Goal: Task Accomplishment & Management: Use online tool/utility

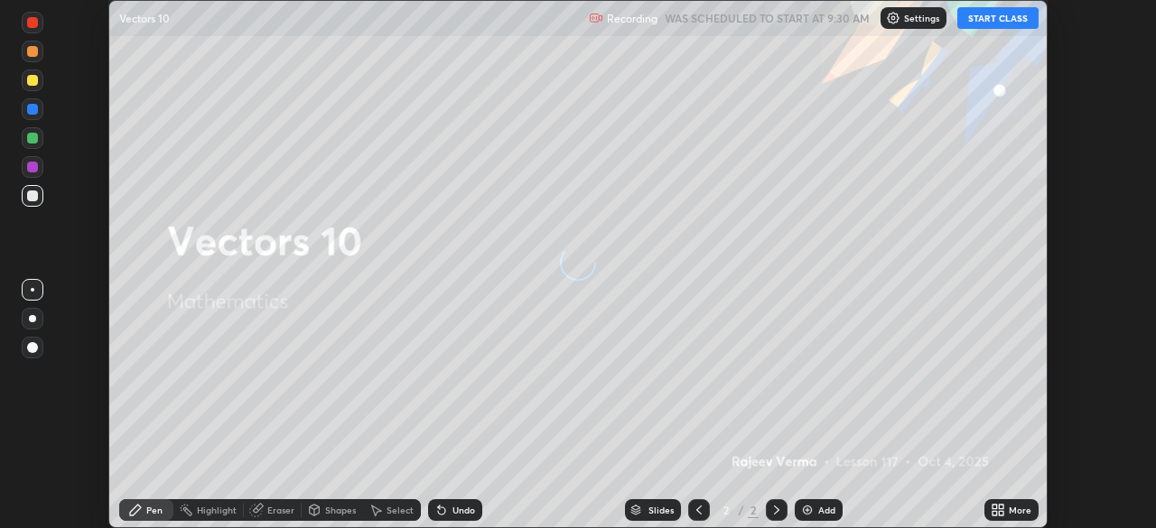
scroll to position [528, 1155]
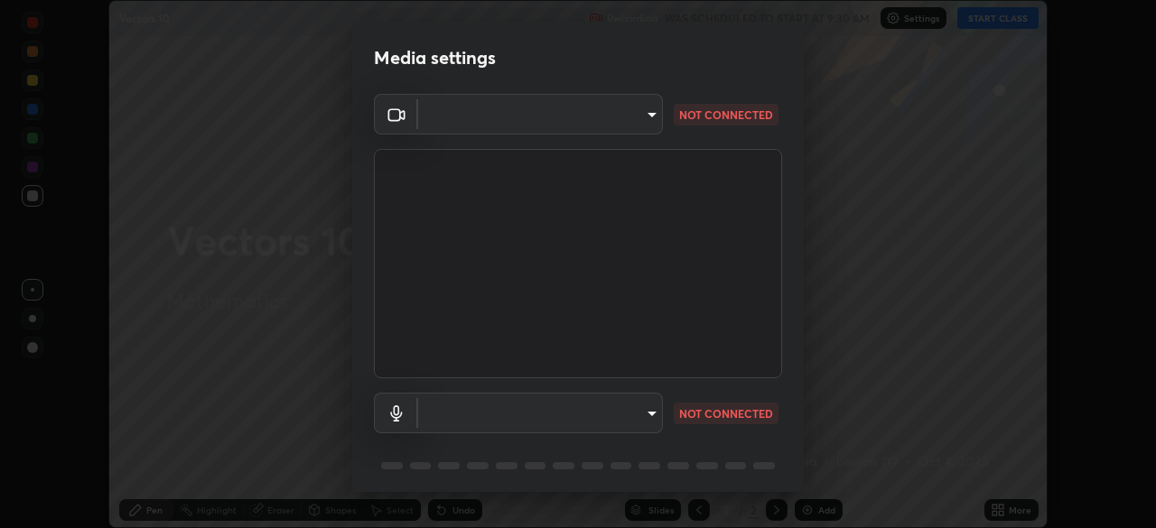
type input "6d46a3bbb121808cbb74c832f71dfccd0f2f4db2e0a8dcefa18edd627fde2ff4"
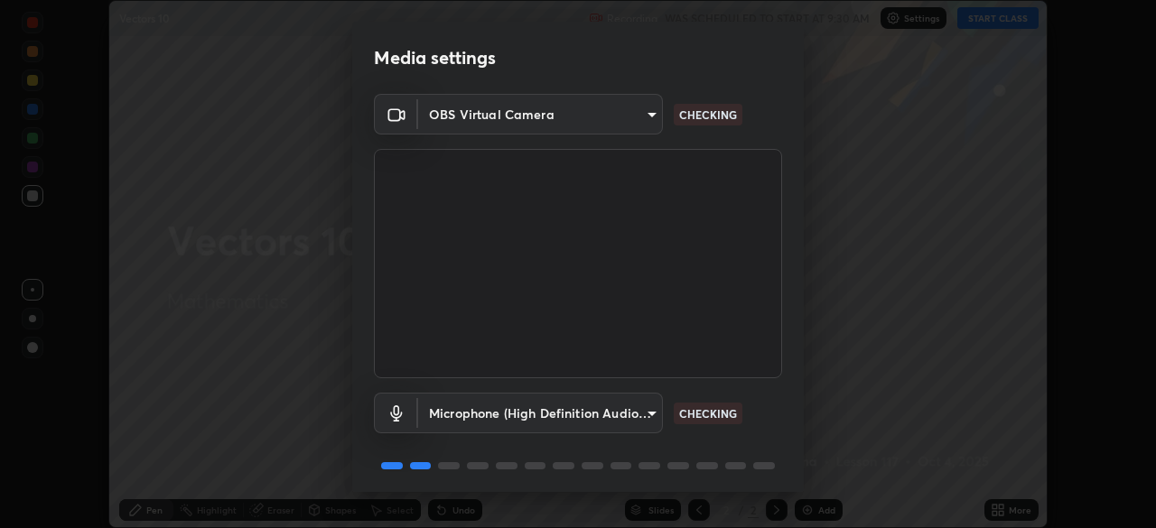
scroll to position [64, 0]
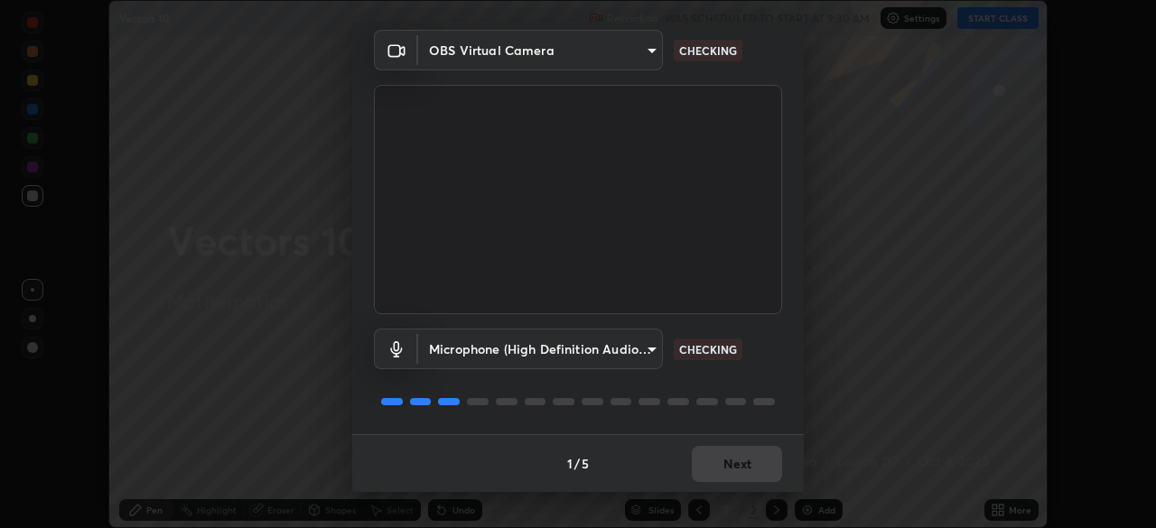
click at [652, 347] on body "Erase all Vectors 10 Recording WAS SCHEDULED TO START AT 9:30 AM Settings START…" at bounding box center [578, 264] width 1156 height 528
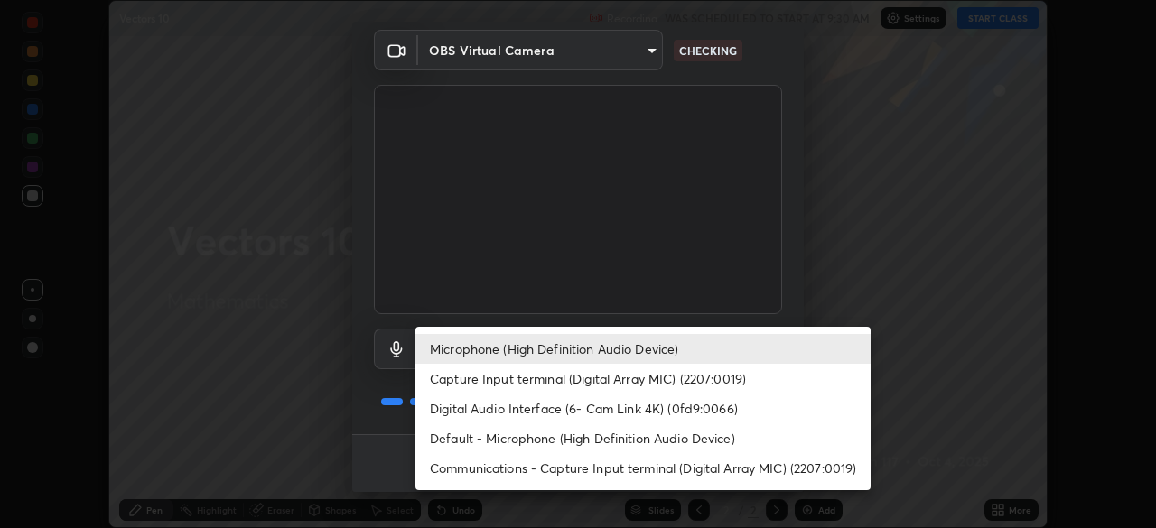
click at [621, 419] on li "Digital Audio Interface (6- Cam Link 4K) (0fd9:0066)" at bounding box center [642, 409] width 455 height 30
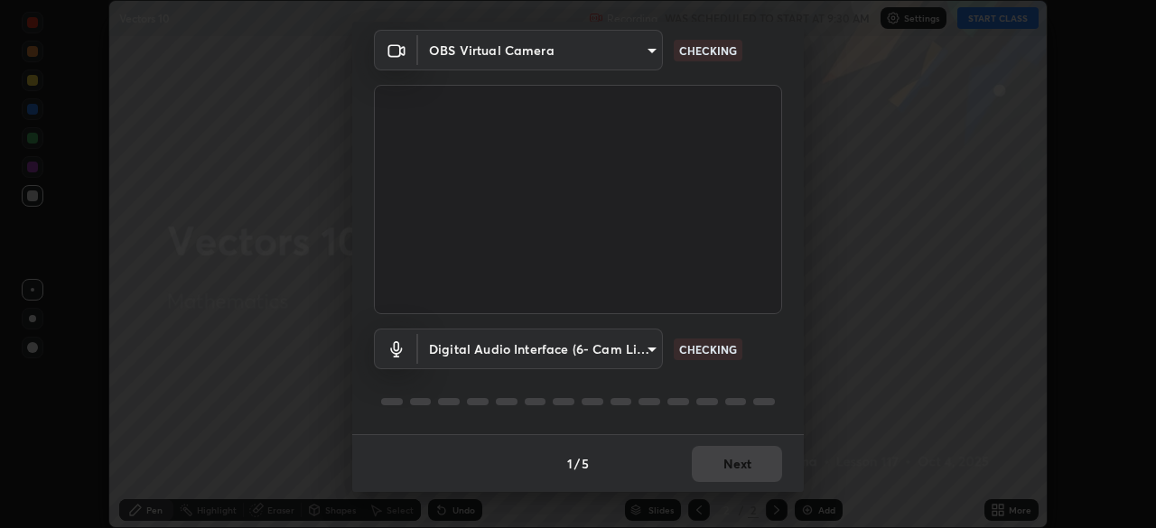
click at [649, 350] on body "Erase all Vectors 10 Recording WAS SCHEDULED TO START AT 9:30 AM Settings START…" at bounding box center [578, 264] width 1156 height 528
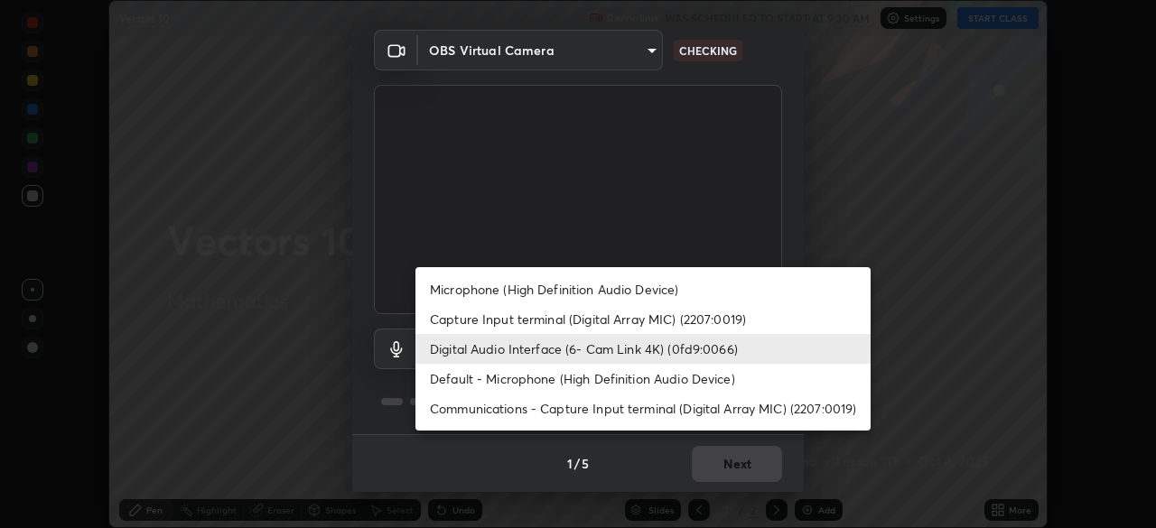
click at [595, 288] on li "Microphone (High Definition Audio Device)" at bounding box center [642, 290] width 455 height 30
type input "542551534069d815422f2d39fde6cbae80a89d9e5025ba2982a8294de1300f8f"
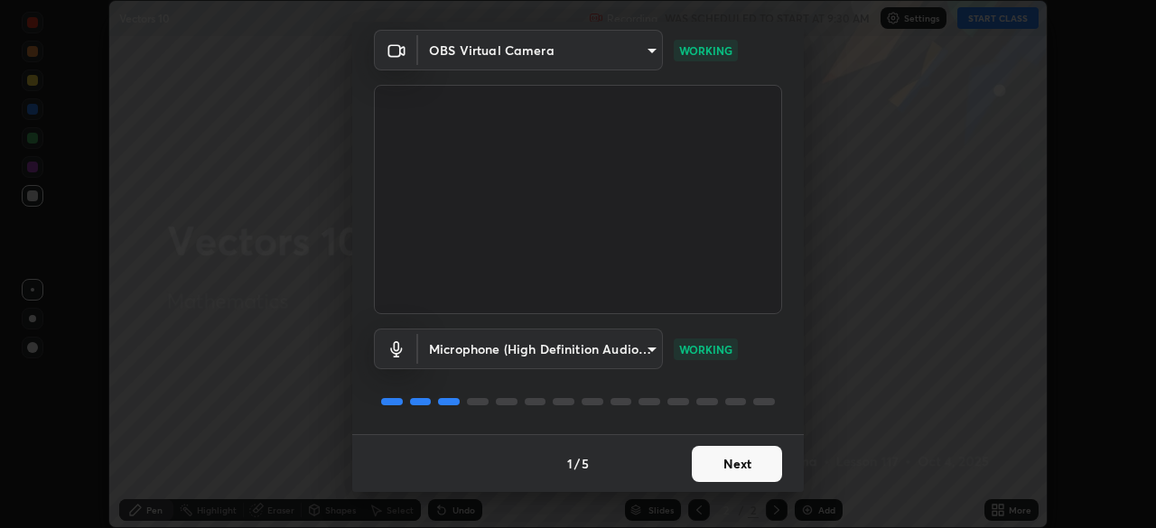
click at [759, 451] on button "Next" at bounding box center [737, 464] width 90 height 36
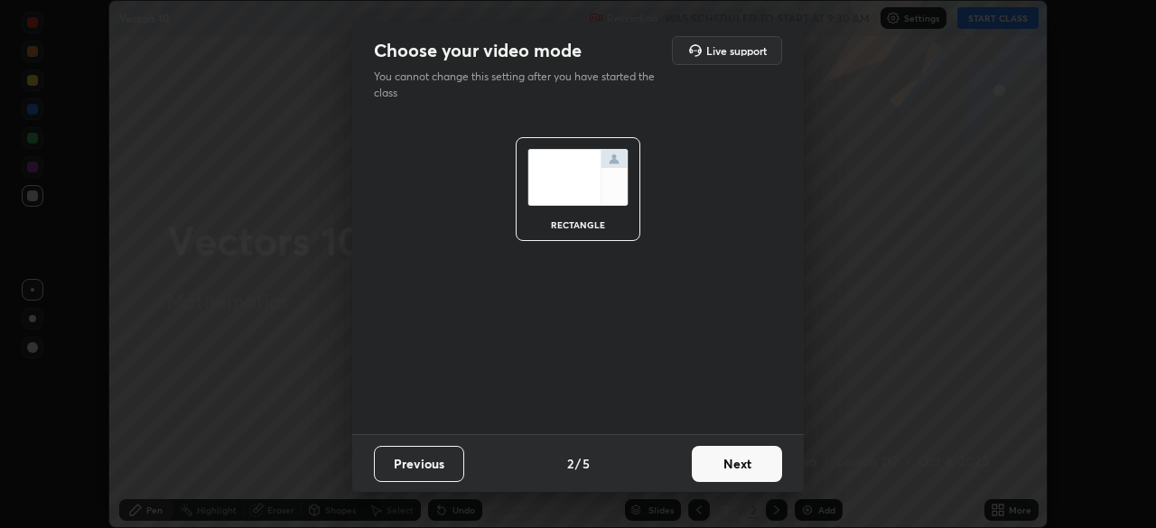
click at [766, 468] on button "Next" at bounding box center [737, 464] width 90 height 36
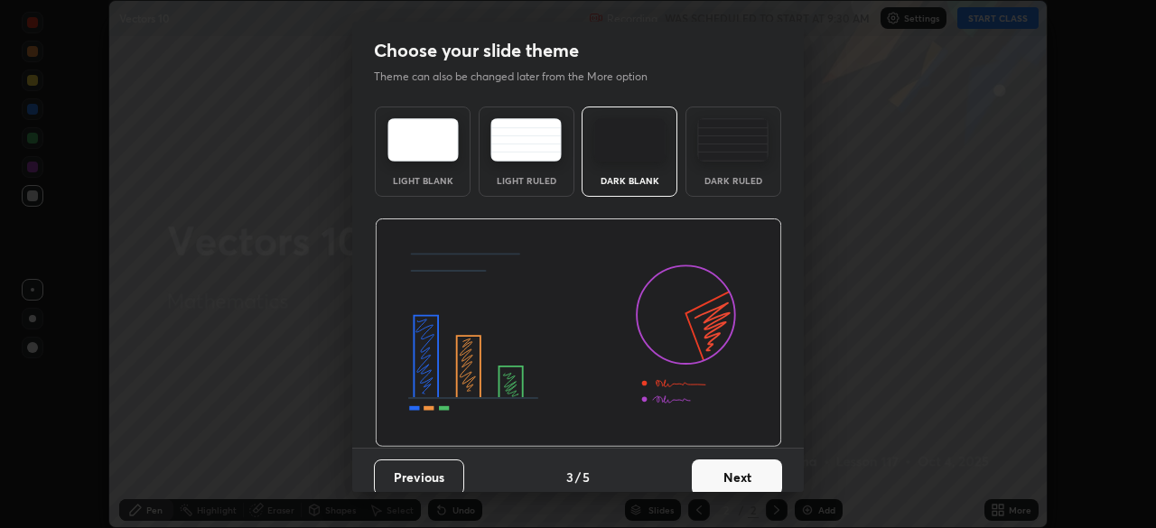
click at [770, 475] on button "Next" at bounding box center [737, 478] width 90 height 36
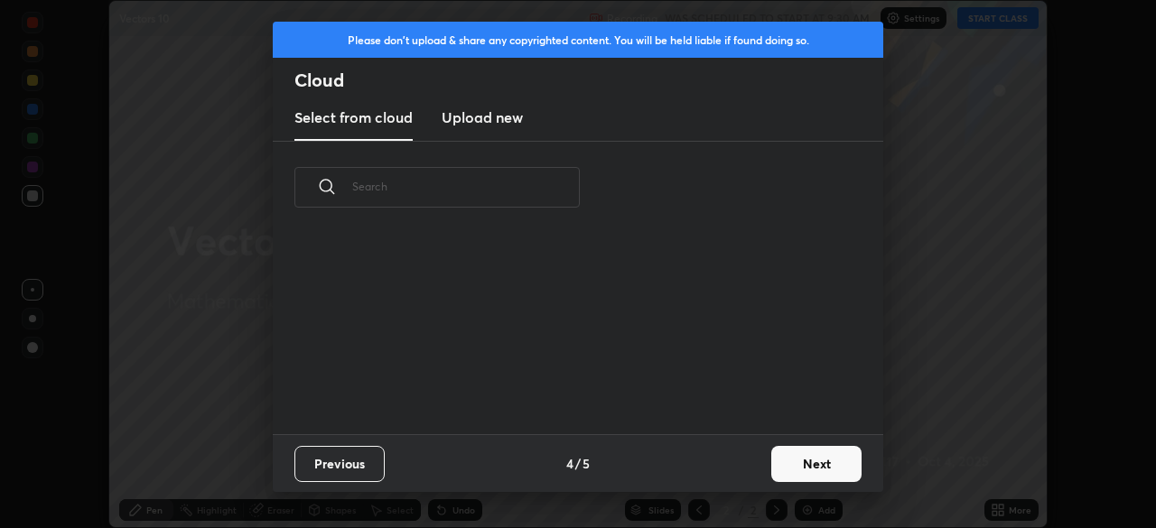
click at [807, 471] on button "Next" at bounding box center [816, 464] width 90 height 36
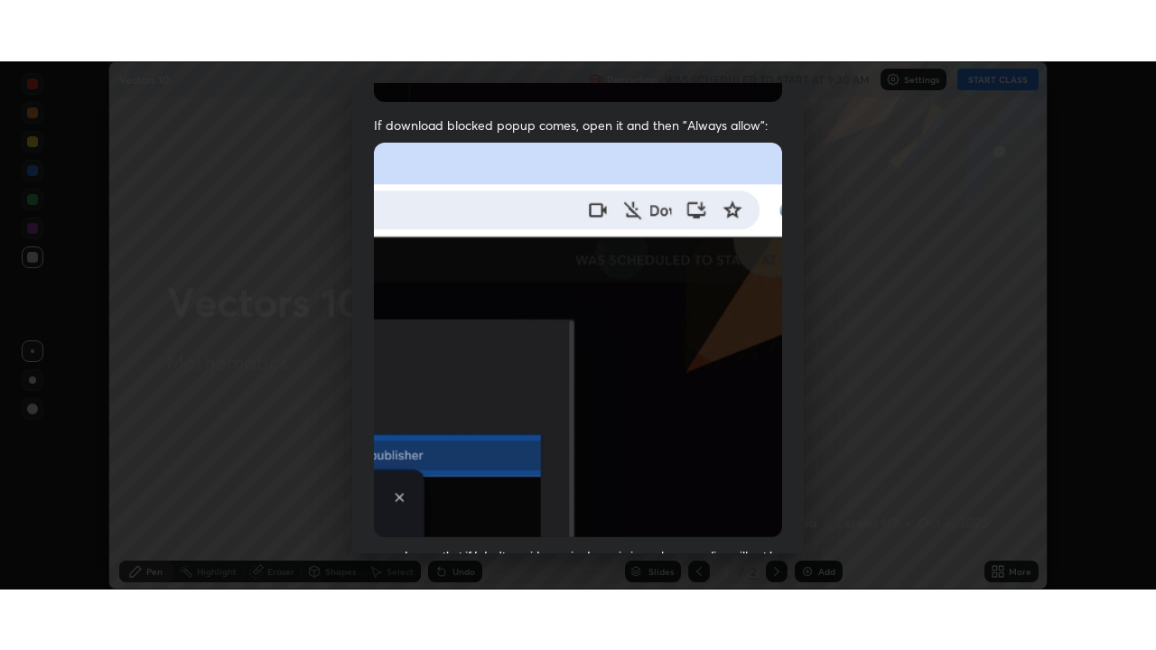
scroll to position [433, 0]
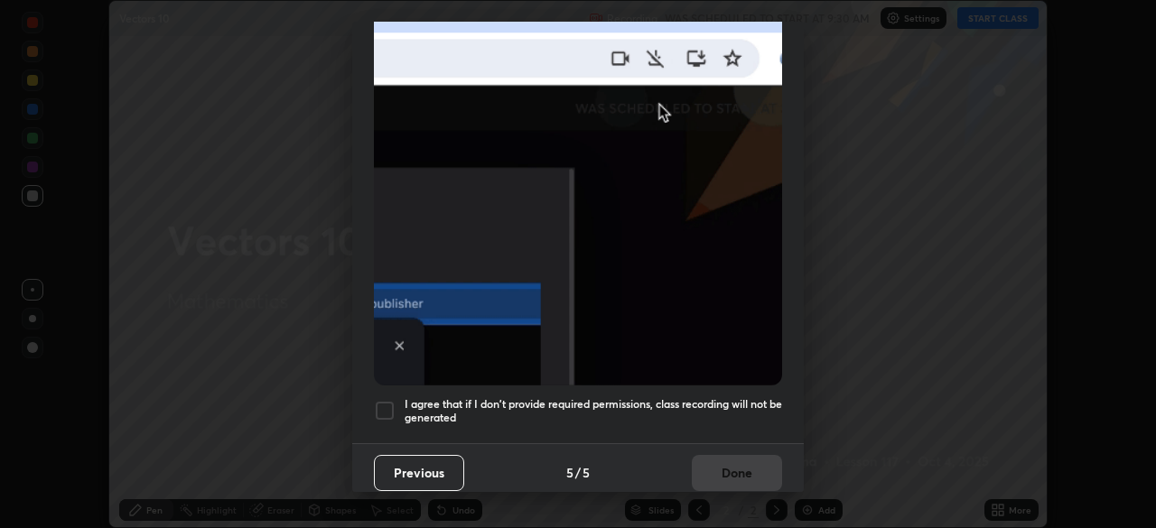
click at [390, 400] on div at bounding box center [385, 411] width 22 height 22
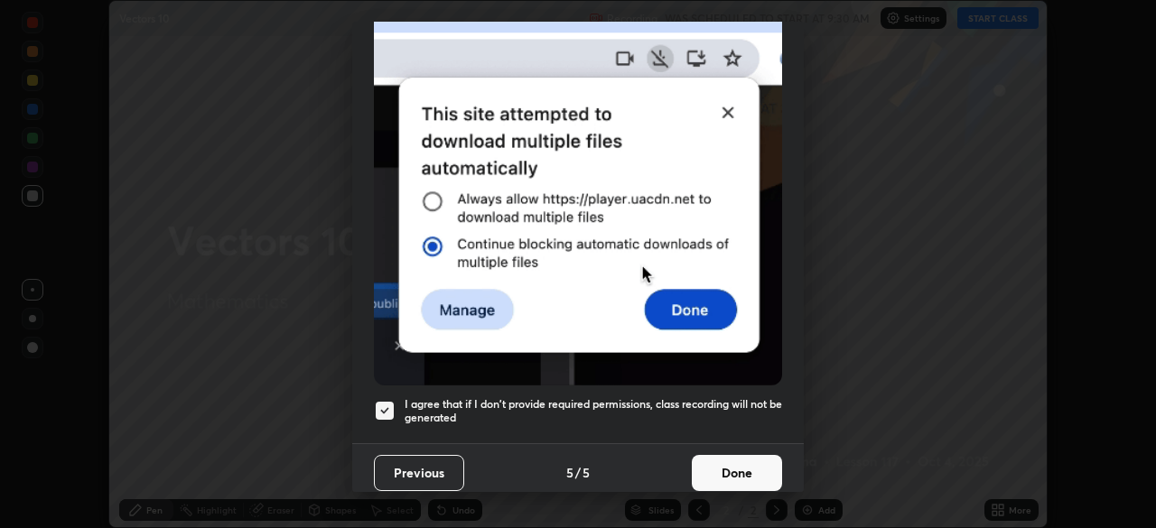
click at [745, 460] on button "Done" at bounding box center [737, 473] width 90 height 36
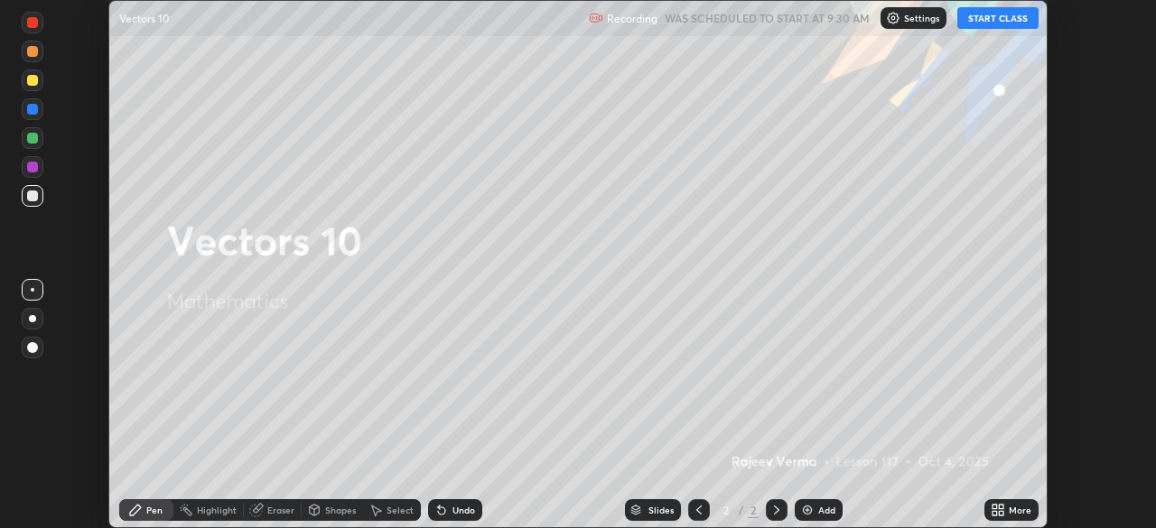
click at [1014, 22] on button "START CLASS" at bounding box center [997, 18] width 81 height 22
click at [1016, 501] on div "More" at bounding box center [1011, 510] width 54 height 22
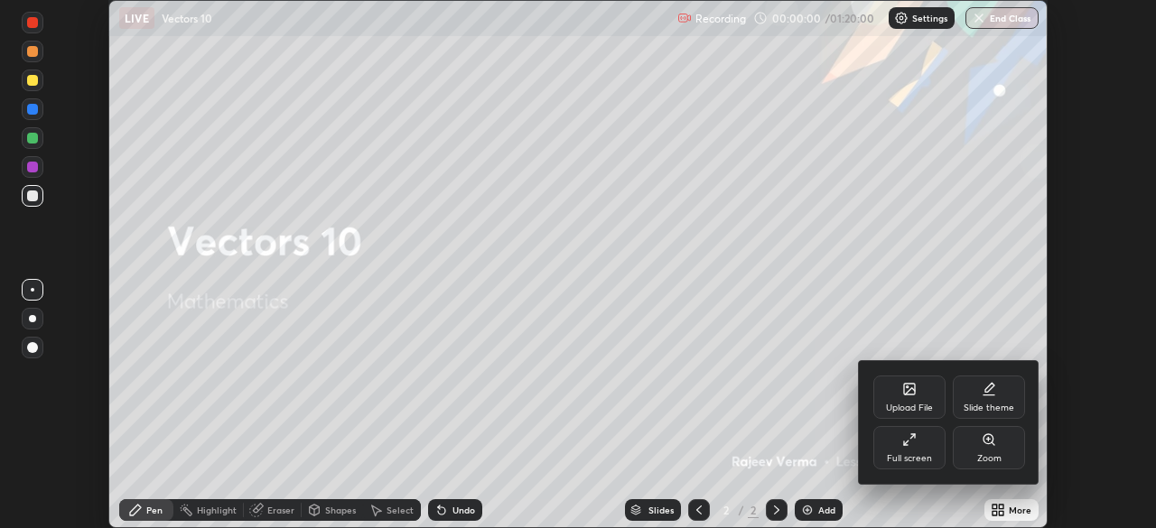
click at [921, 454] on div "Full screen" at bounding box center [909, 458] width 45 height 9
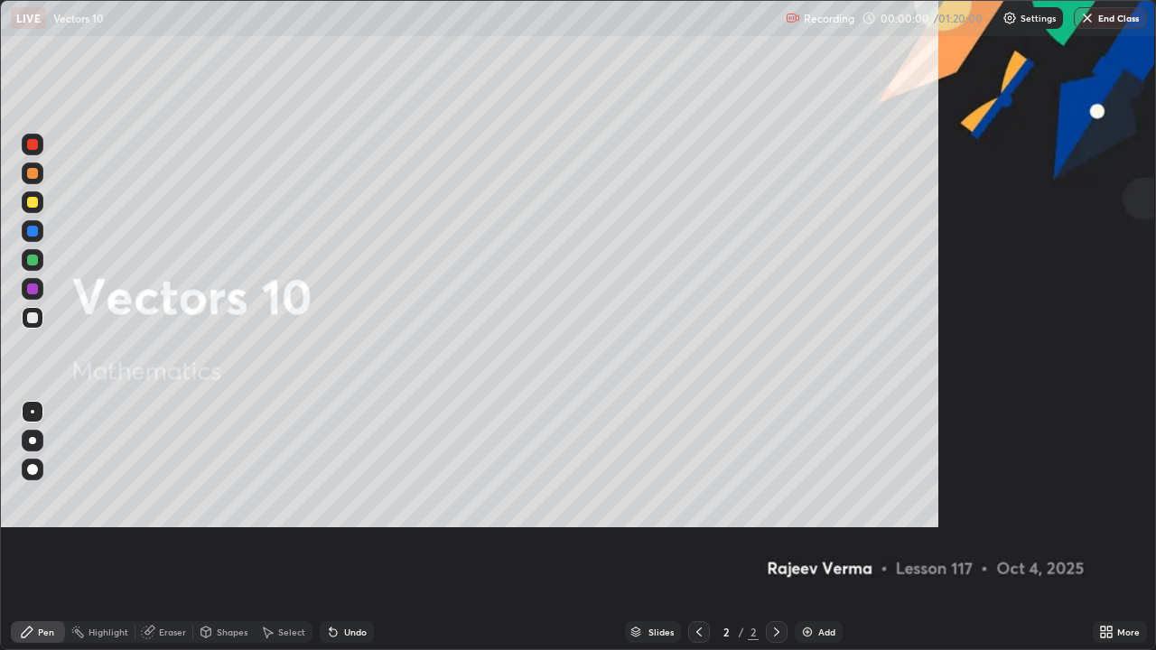
scroll to position [650, 1156]
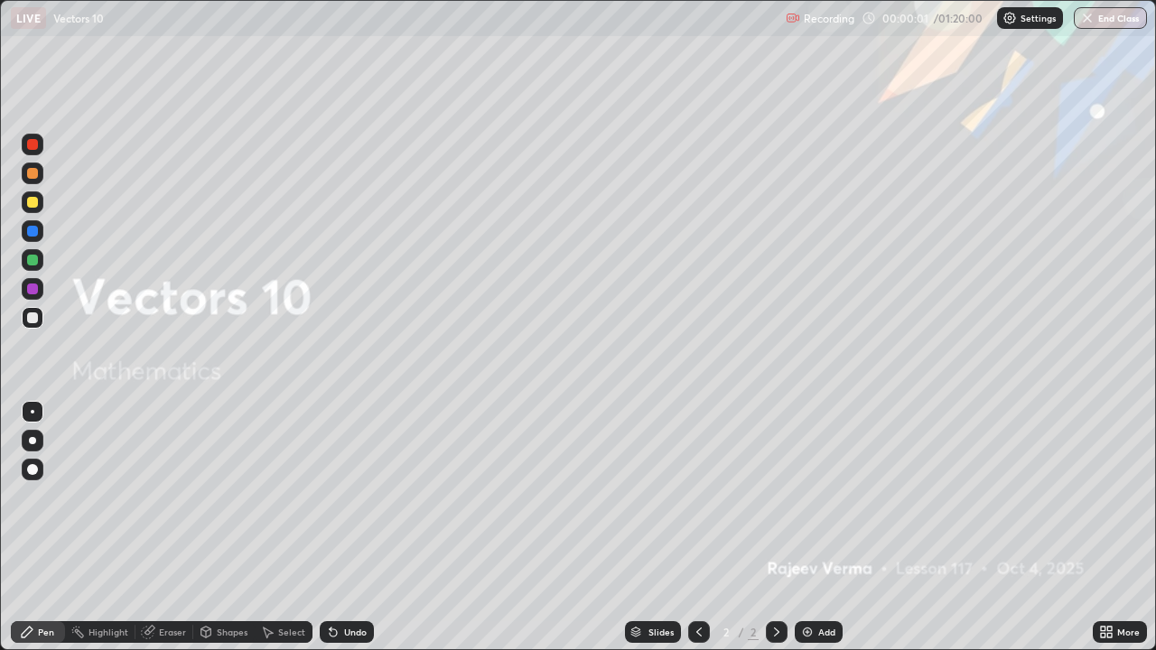
click at [816, 527] on div "Add" at bounding box center [819, 632] width 48 height 22
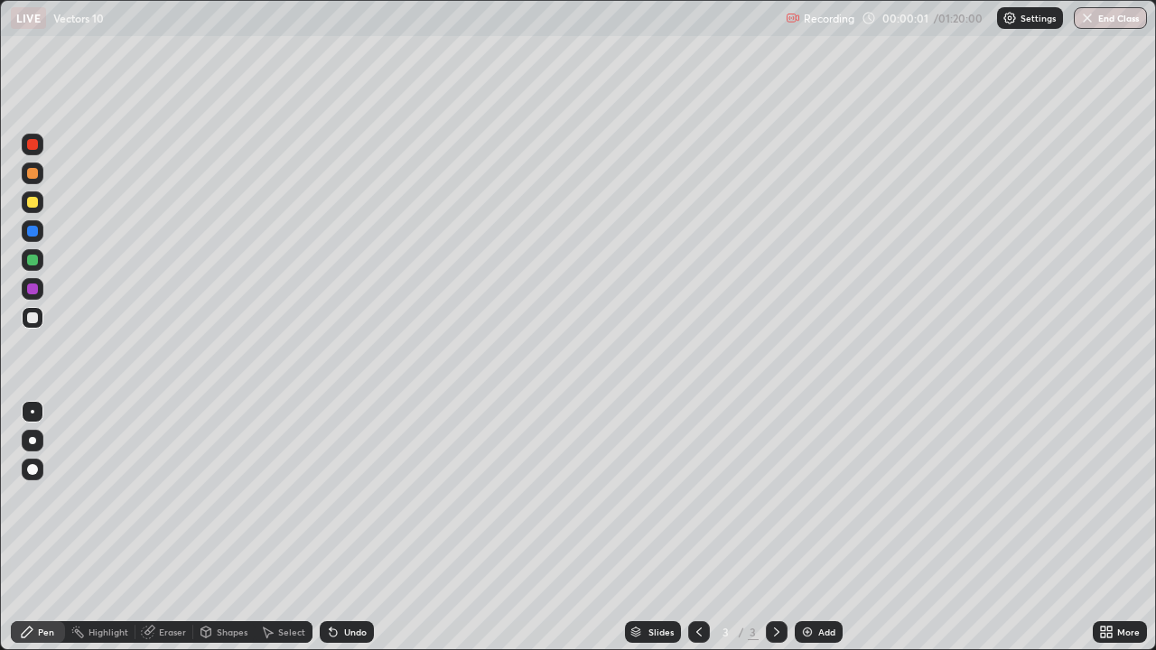
click at [819, 527] on div "Add" at bounding box center [826, 632] width 17 height 9
click at [815, 527] on div "Add" at bounding box center [819, 632] width 48 height 22
click at [697, 527] on icon at bounding box center [699, 632] width 14 height 14
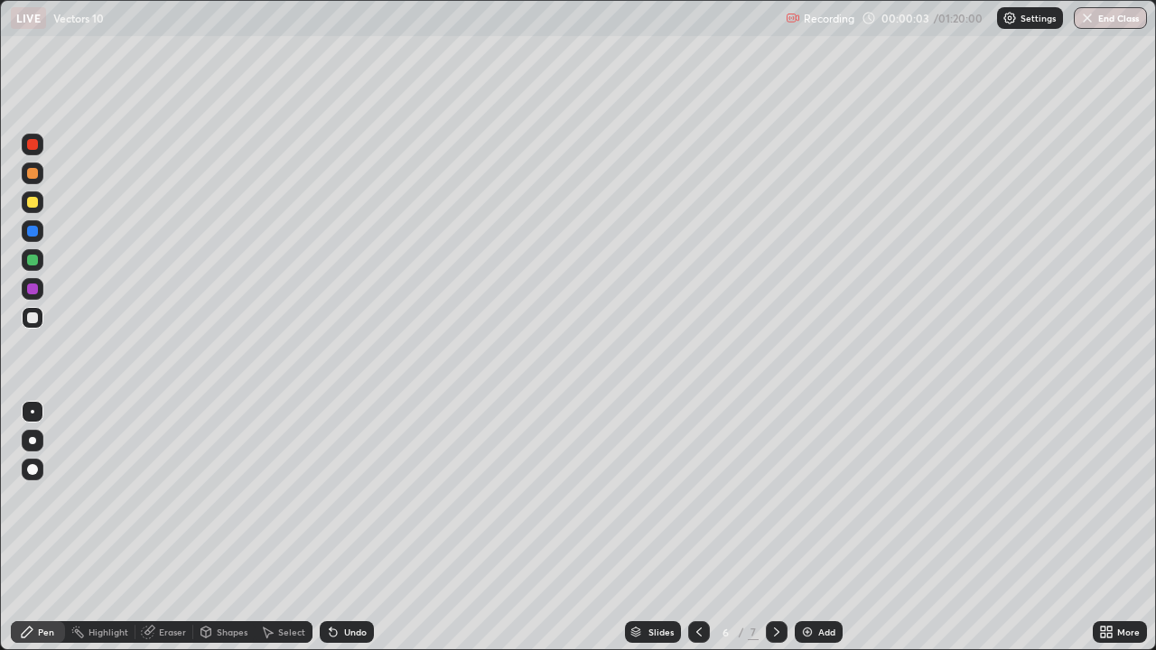
click at [696, 527] on icon at bounding box center [699, 632] width 14 height 14
click at [697, 527] on icon at bounding box center [699, 632] width 14 height 14
click at [702, 527] on icon at bounding box center [699, 632] width 14 height 14
click at [700, 527] on div at bounding box center [699, 632] width 22 height 22
click at [697, 527] on icon at bounding box center [699, 632] width 14 height 14
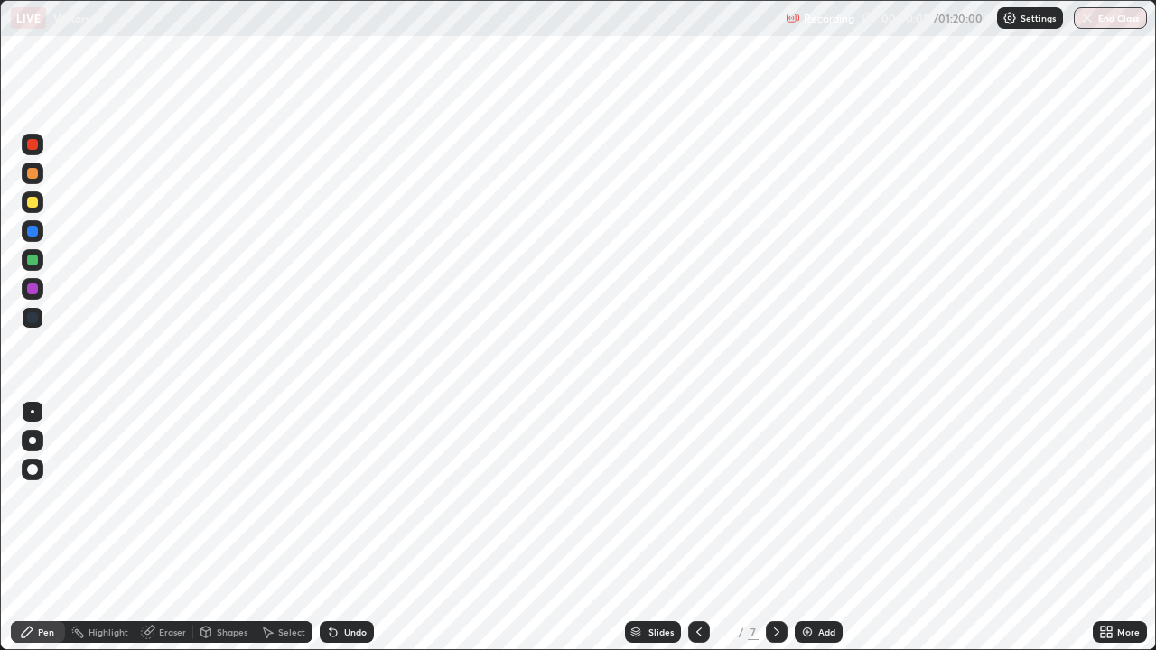
click at [782, 527] on div at bounding box center [777, 632] width 22 height 22
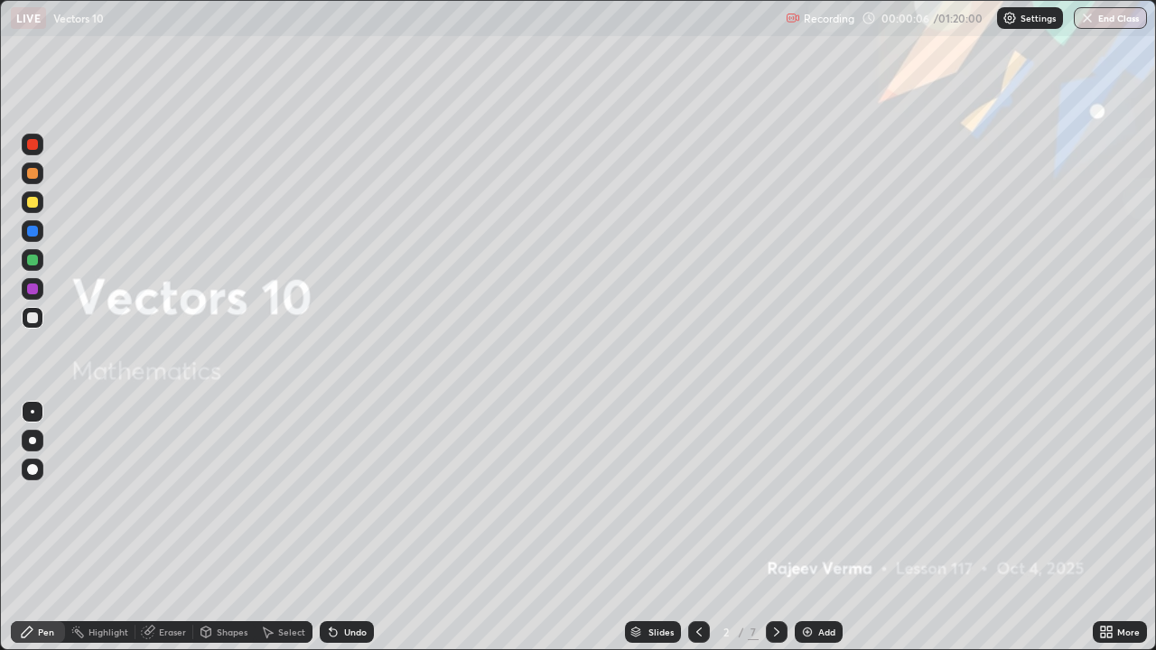
click at [220, 527] on div "Shapes" at bounding box center [223, 632] width 61 height 22
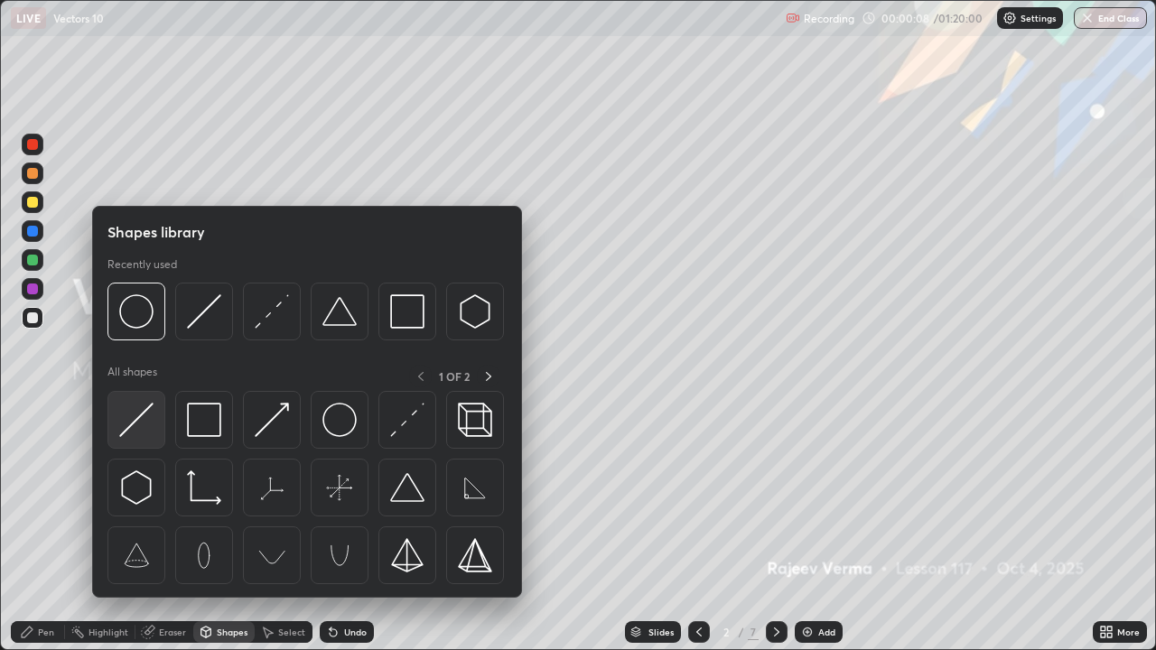
click at [147, 414] on img at bounding box center [136, 420] width 34 height 34
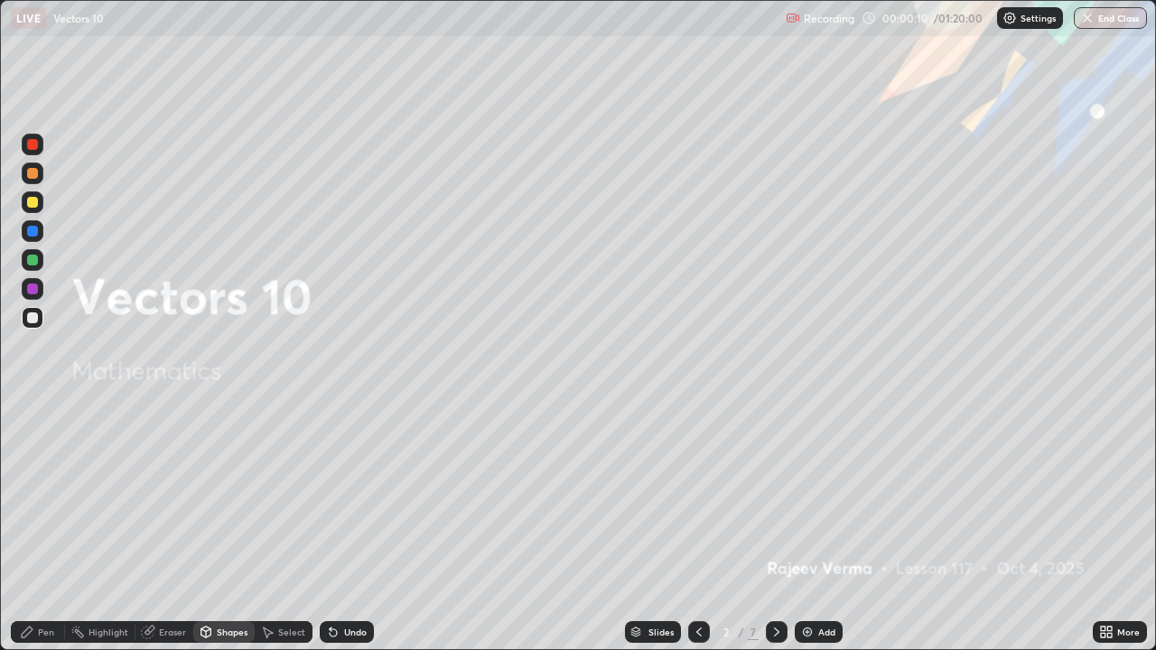
click at [775, 527] on icon at bounding box center [776, 632] width 14 height 14
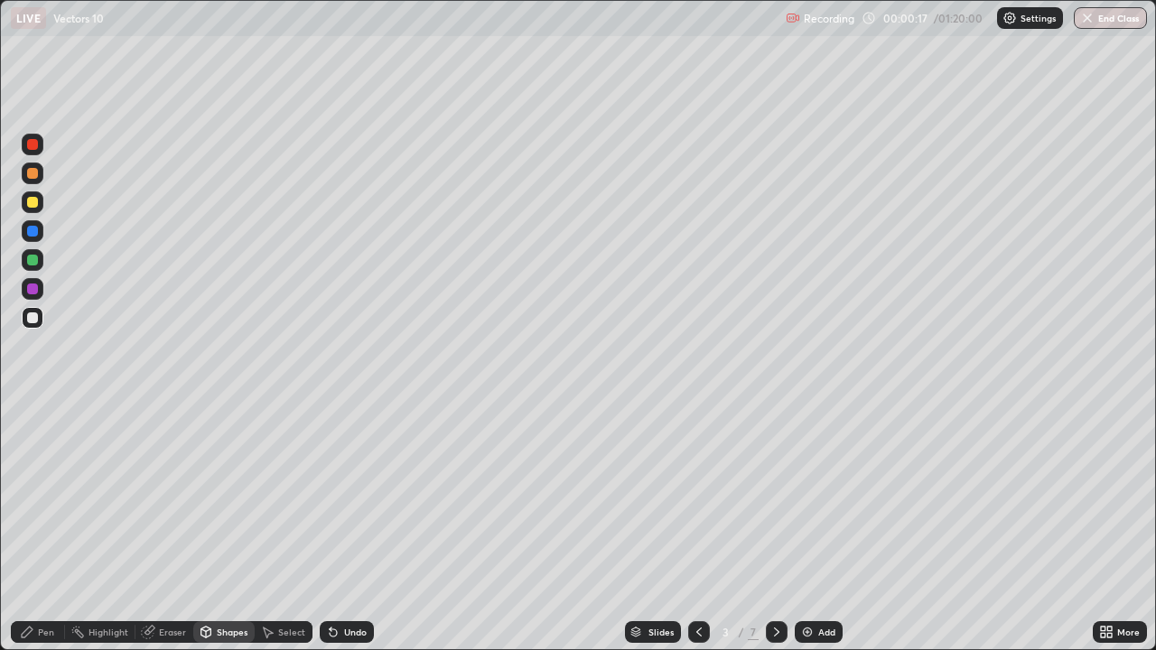
click at [51, 527] on div "Pen" at bounding box center [46, 632] width 16 height 9
click at [40, 261] on div at bounding box center [33, 260] width 22 height 22
click at [36, 204] on div at bounding box center [32, 202] width 11 height 11
click at [352, 527] on div "Undo" at bounding box center [347, 632] width 54 height 22
click at [359, 527] on div "Undo" at bounding box center [347, 632] width 54 height 22
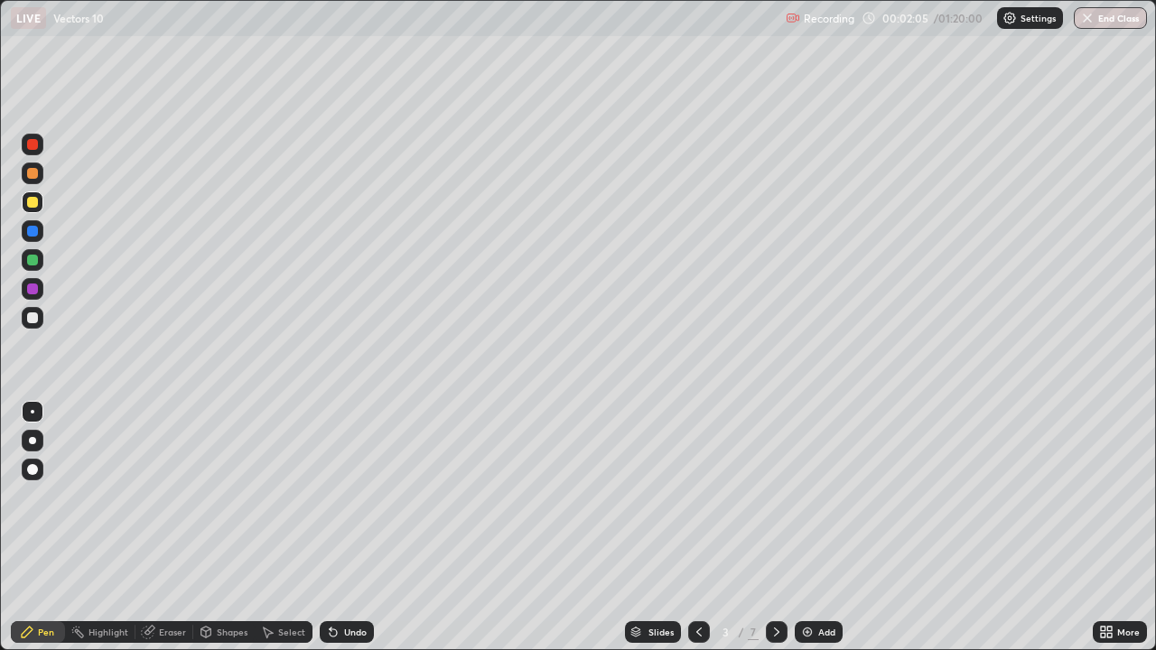
click at [369, 527] on div "Undo" at bounding box center [347, 632] width 54 height 22
click at [33, 320] on div at bounding box center [32, 317] width 11 height 11
click at [33, 260] on div at bounding box center [32, 260] width 11 height 11
click at [346, 527] on div "Undo" at bounding box center [355, 632] width 23 height 9
click at [343, 527] on div "Undo" at bounding box center [347, 632] width 54 height 22
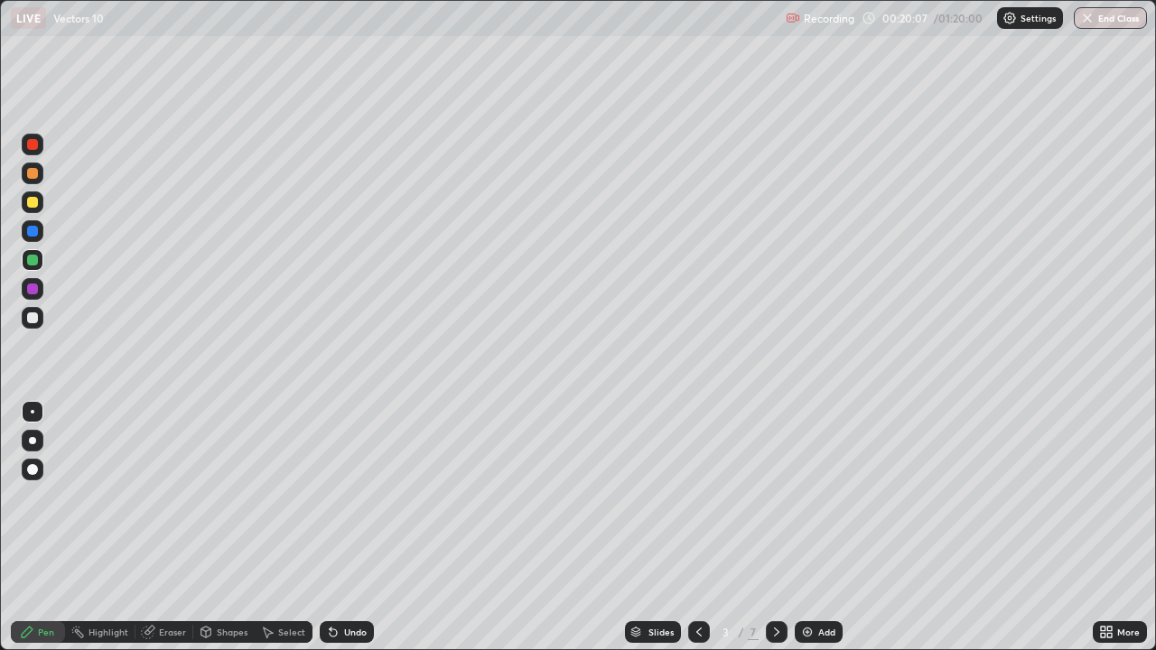
click at [779, 527] on icon at bounding box center [776, 632] width 14 height 14
click at [37, 200] on div at bounding box center [32, 202] width 11 height 11
click at [37, 318] on div at bounding box center [32, 317] width 11 height 11
click at [31, 261] on div at bounding box center [32, 260] width 11 height 11
click at [28, 319] on div at bounding box center [32, 317] width 11 height 11
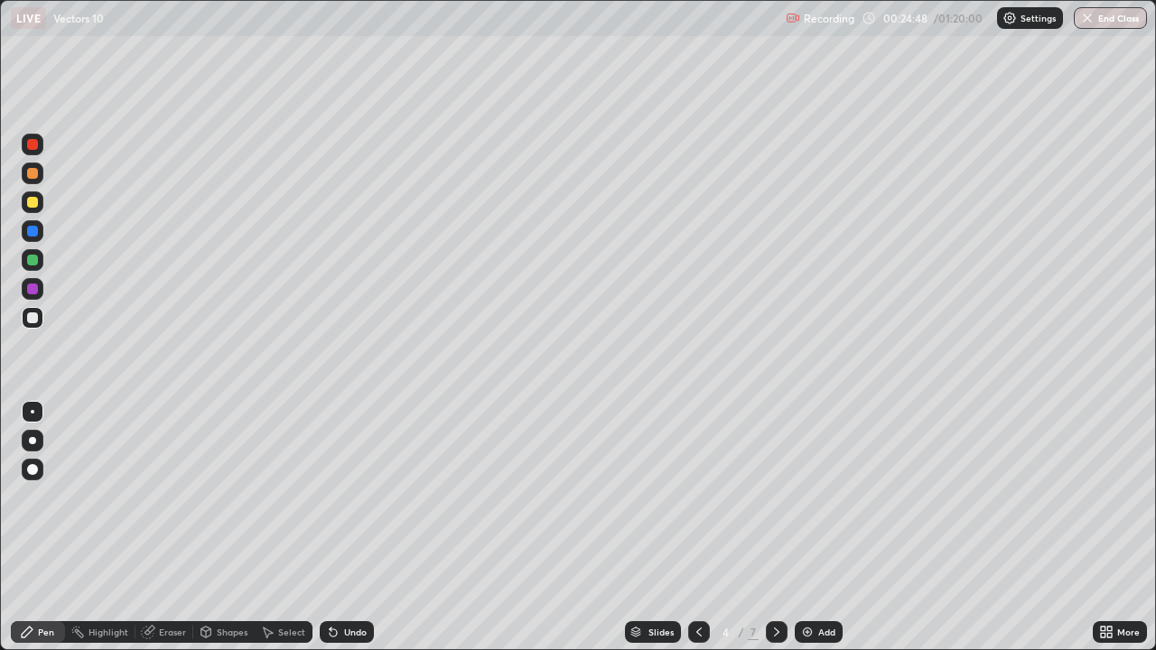
click at [359, 527] on div "Undo" at bounding box center [355, 632] width 23 height 9
click at [359, 527] on div "Undo" at bounding box center [347, 632] width 54 height 22
click at [774, 527] on icon at bounding box center [776, 632] width 5 height 9
click at [33, 209] on div at bounding box center [33, 202] width 22 height 22
click at [34, 319] on div at bounding box center [32, 317] width 11 height 11
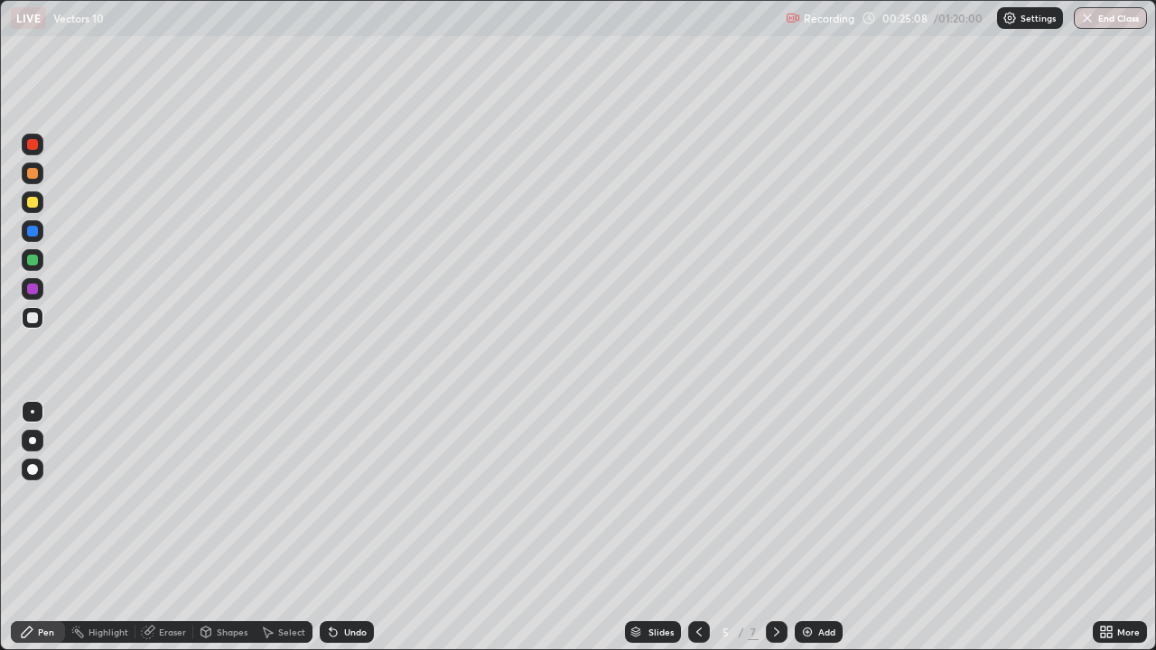
click at [350, 527] on div "Undo" at bounding box center [347, 632] width 54 height 22
click at [35, 173] on div at bounding box center [32, 173] width 11 height 11
click at [185, 527] on div "Eraser" at bounding box center [164, 632] width 58 height 22
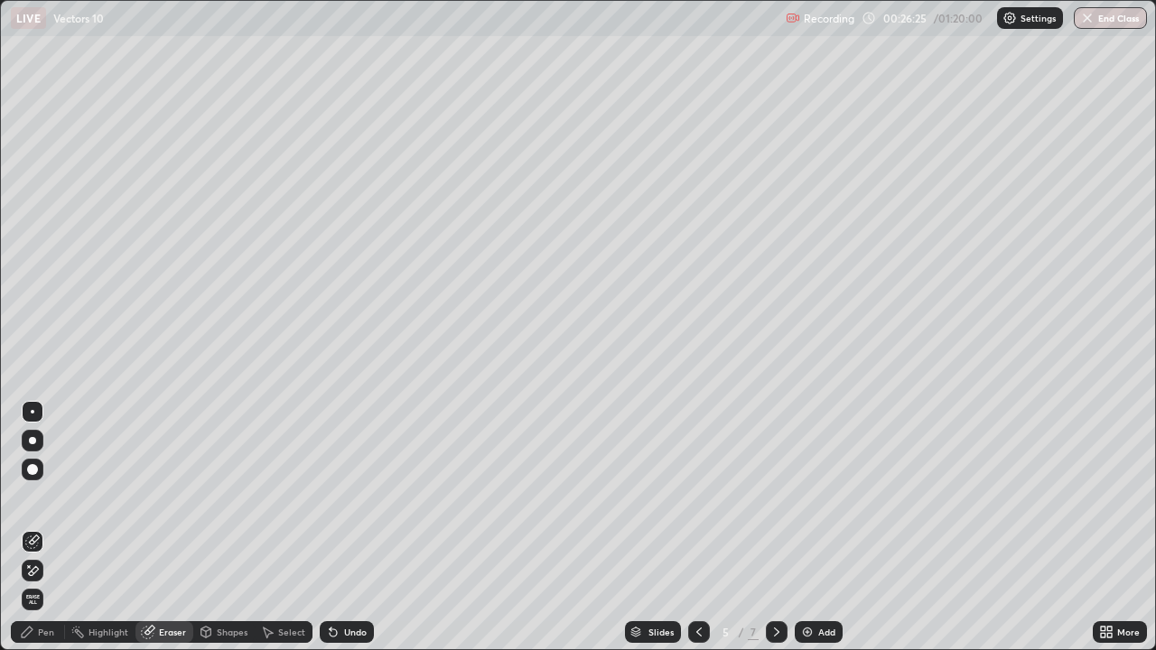
click at [52, 527] on div "Pen" at bounding box center [38, 632] width 54 height 22
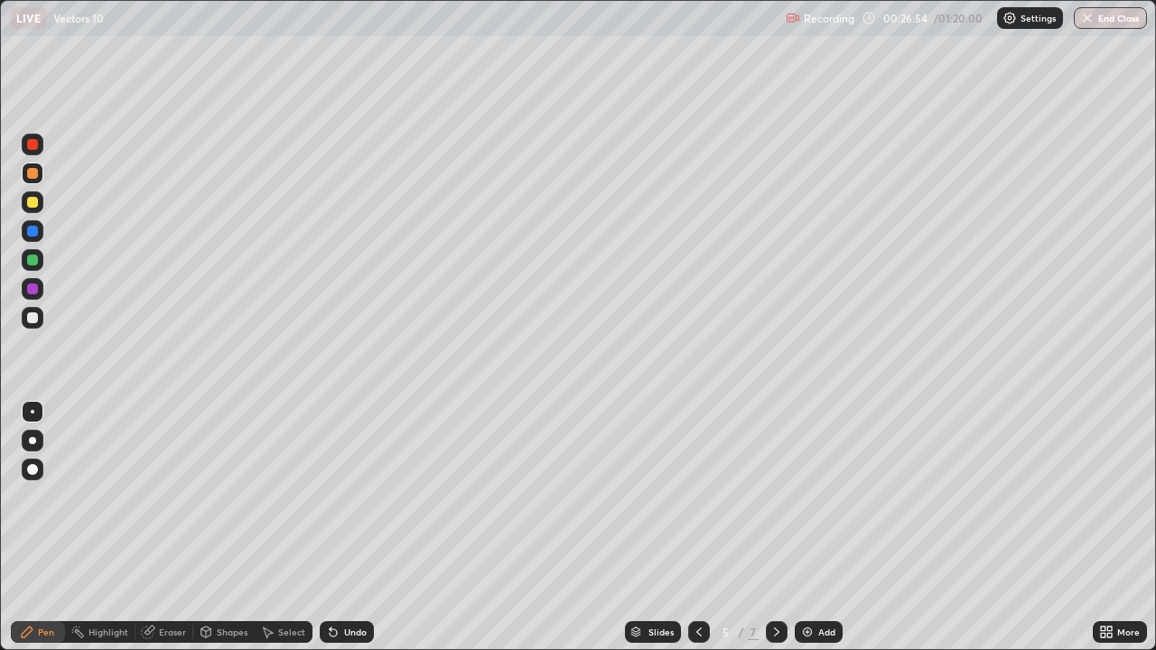
click at [359, 527] on div "Undo" at bounding box center [355, 632] width 23 height 9
click at [360, 527] on div "Undo" at bounding box center [347, 632] width 54 height 22
click at [31, 260] on div at bounding box center [32, 260] width 11 height 11
click at [772, 527] on icon at bounding box center [776, 632] width 14 height 14
click at [705, 527] on div at bounding box center [699, 632] width 22 height 22
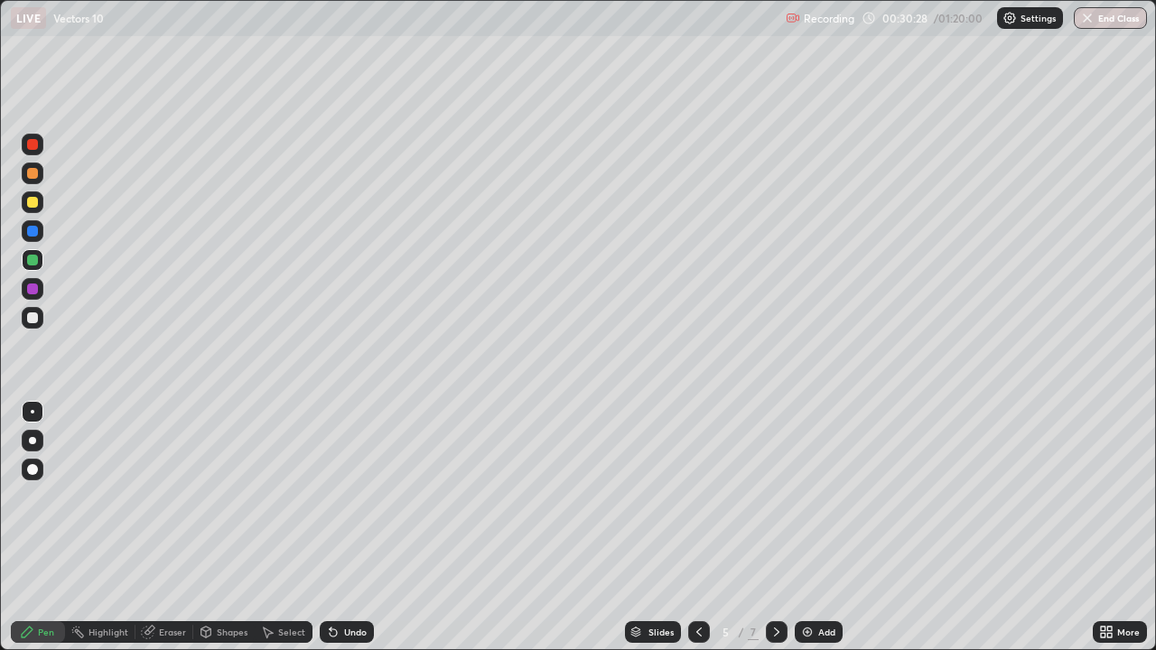
click at [778, 527] on icon at bounding box center [776, 632] width 14 height 14
click at [37, 207] on div at bounding box center [33, 202] width 22 height 22
click at [35, 202] on div at bounding box center [32, 202] width 11 height 11
click at [35, 173] on div at bounding box center [32, 173] width 11 height 11
click at [34, 175] on div at bounding box center [32, 173] width 11 height 11
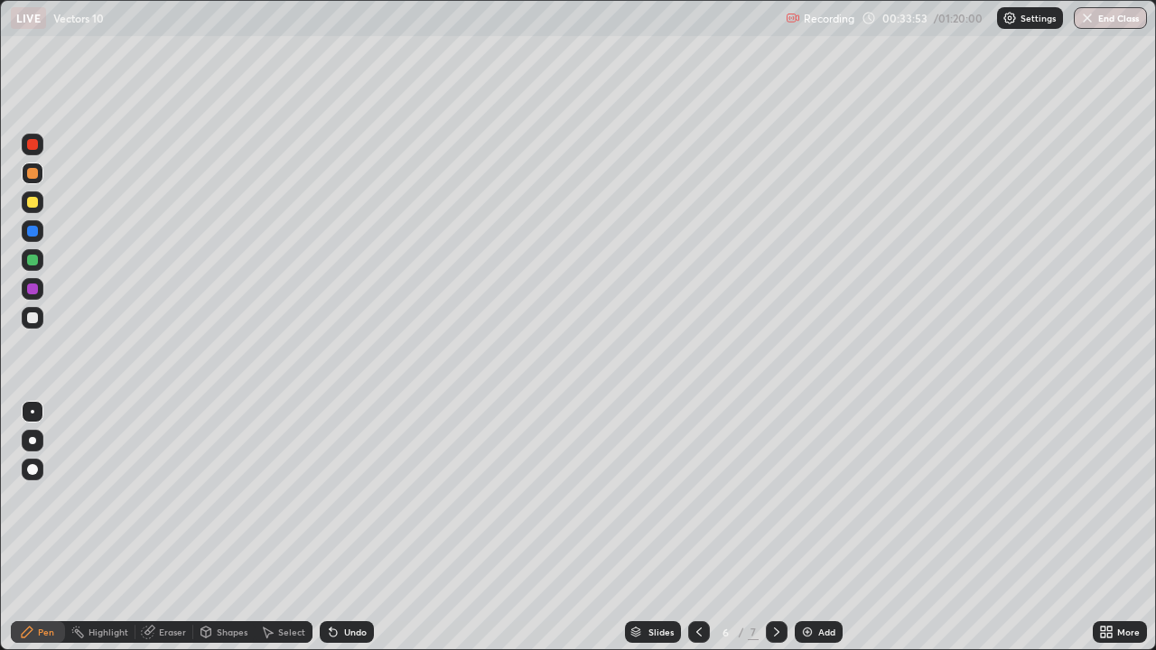
click at [36, 201] on div at bounding box center [32, 202] width 11 height 11
click at [36, 172] on div at bounding box center [32, 173] width 11 height 11
click at [33, 203] on div at bounding box center [32, 202] width 11 height 11
click at [348, 527] on div "Undo" at bounding box center [355, 632] width 23 height 9
click at [349, 527] on div "Undo" at bounding box center [355, 632] width 23 height 9
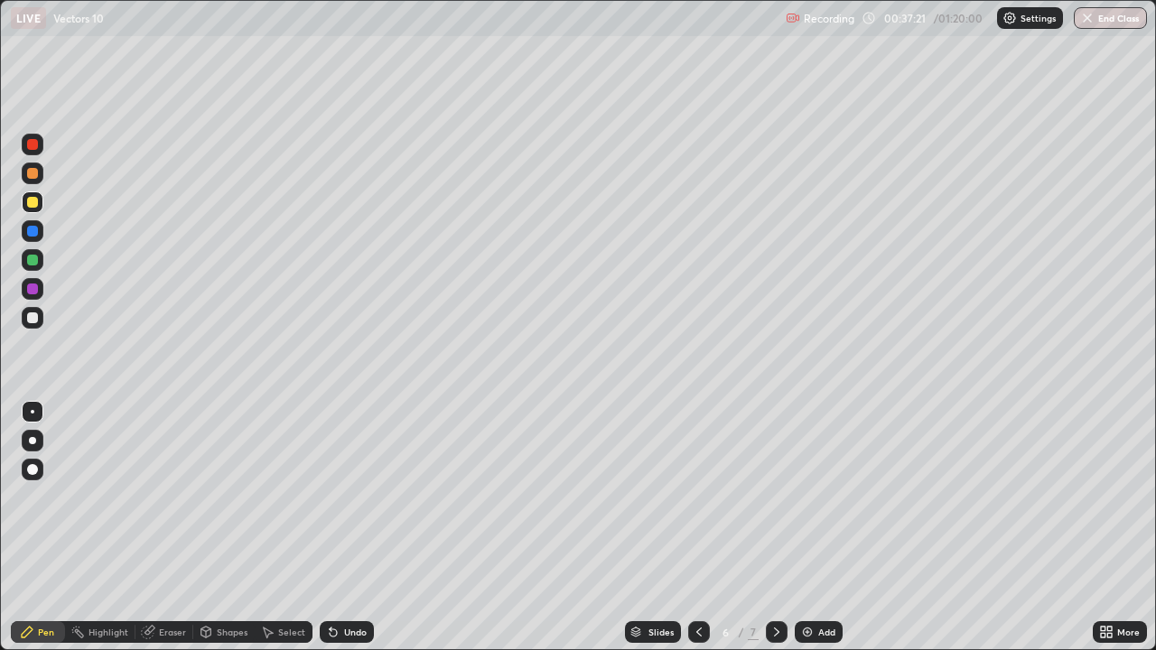
click at [349, 527] on div "Undo" at bounding box center [347, 632] width 54 height 22
click at [34, 316] on div at bounding box center [32, 317] width 11 height 11
click at [29, 326] on div at bounding box center [33, 318] width 22 height 22
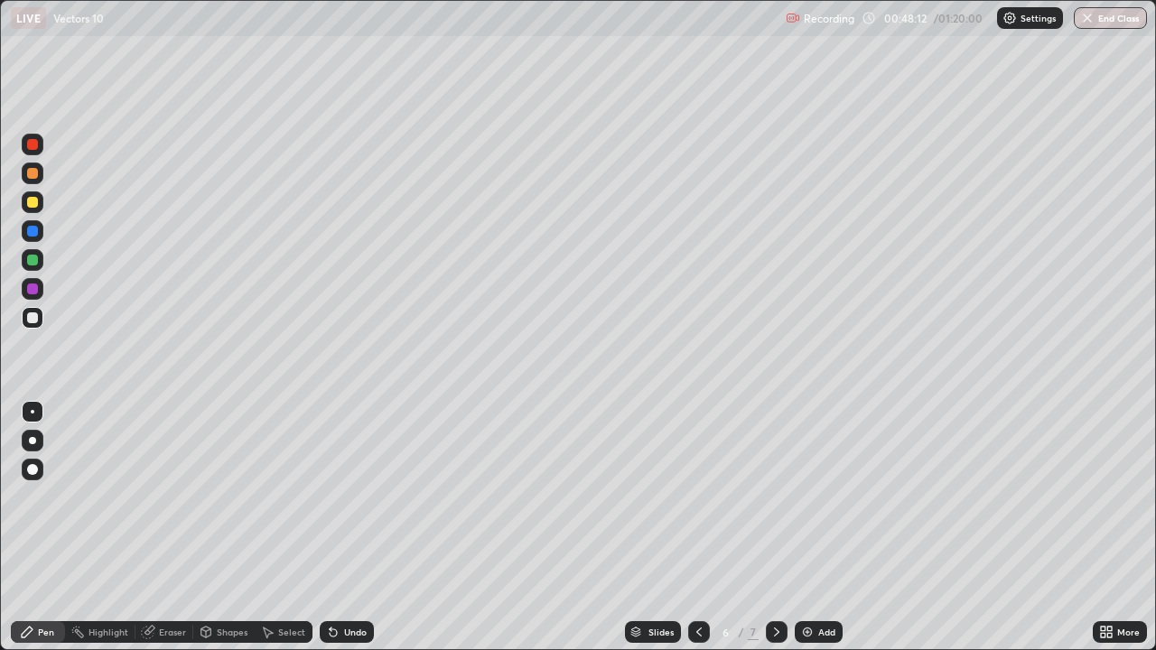
click at [786, 527] on div at bounding box center [777, 632] width 22 height 36
click at [33, 201] on div at bounding box center [32, 202] width 11 height 11
click at [344, 527] on div "Undo" at bounding box center [355, 632] width 23 height 9
click at [346, 527] on div "Undo" at bounding box center [355, 632] width 23 height 9
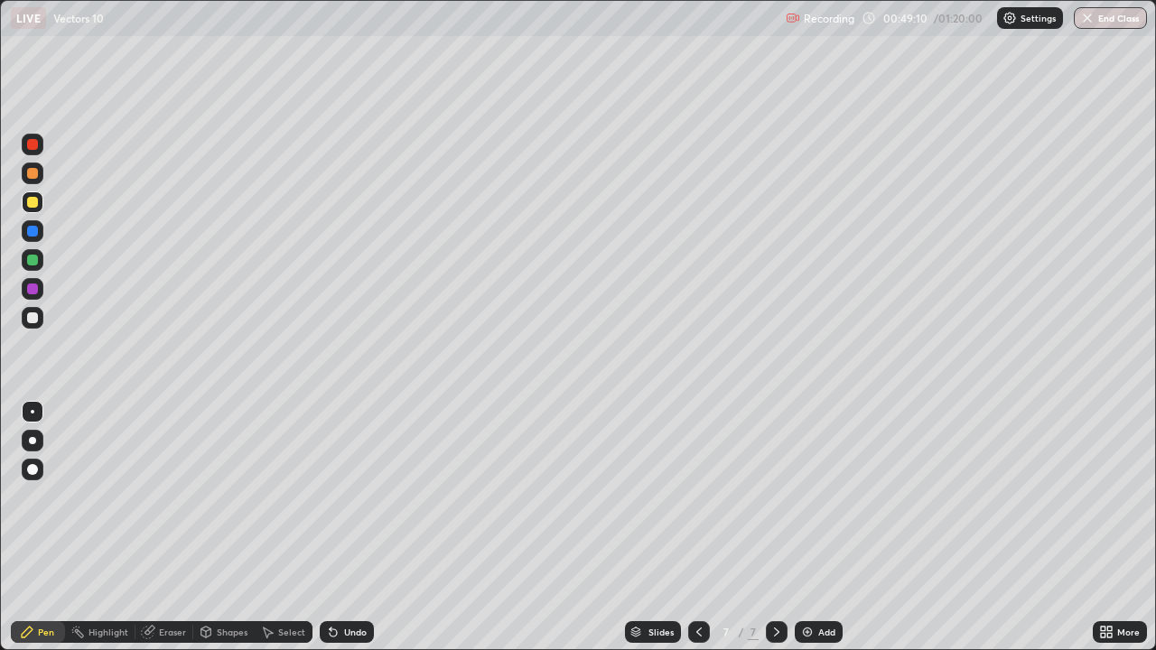
click at [344, 527] on div "Undo" at bounding box center [355, 632] width 23 height 9
click at [345, 527] on div "Undo" at bounding box center [355, 632] width 23 height 9
click at [344, 527] on div "Undo" at bounding box center [355, 632] width 23 height 9
click at [339, 527] on div "Undo" at bounding box center [347, 632] width 54 height 22
click at [331, 527] on icon at bounding box center [333, 633] width 7 height 7
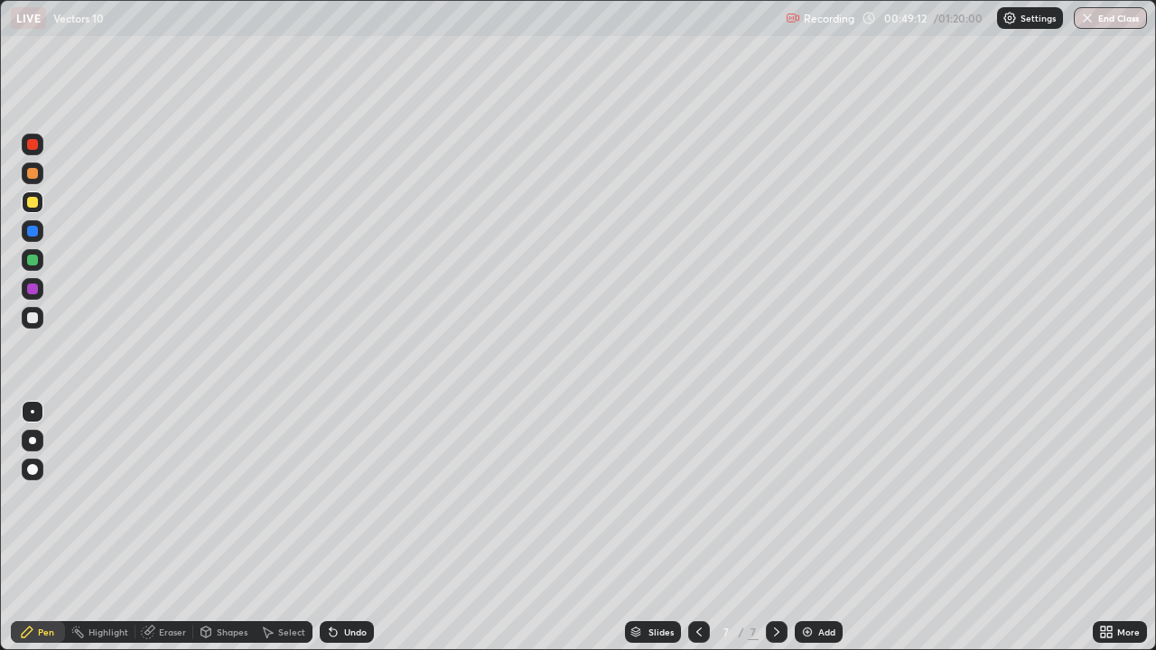
click at [331, 527] on icon at bounding box center [333, 633] width 7 height 7
click at [33, 260] on div at bounding box center [32, 260] width 11 height 11
click at [338, 527] on div "Undo" at bounding box center [347, 632] width 54 height 22
click at [164, 527] on div "Eraser" at bounding box center [172, 632] width 27 height 9
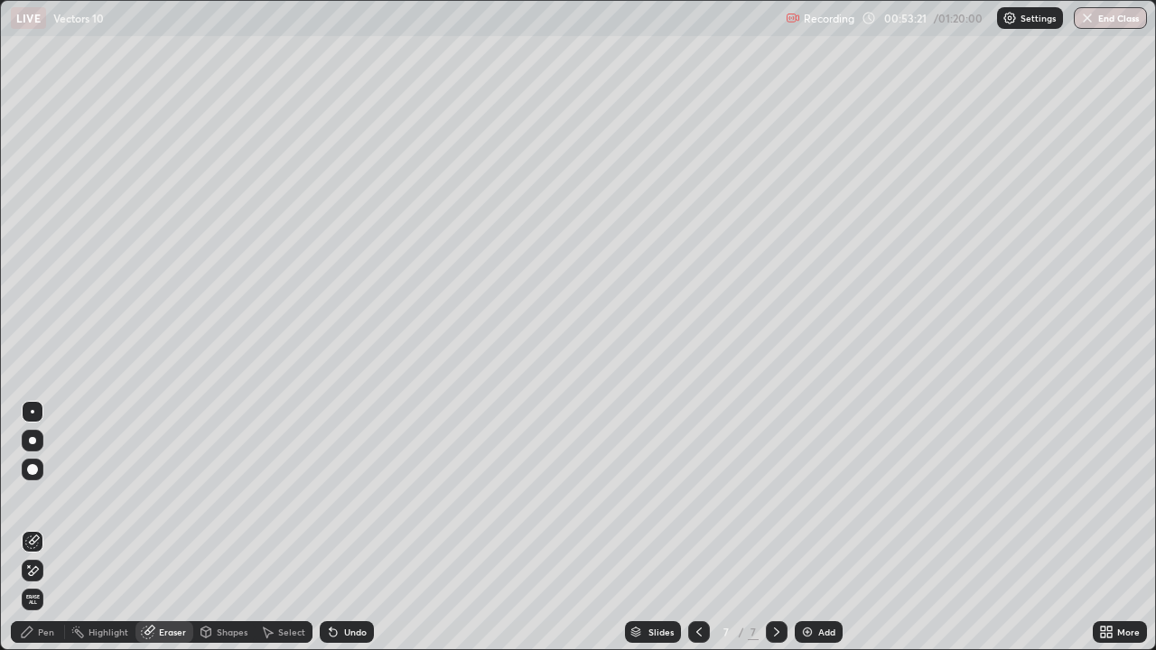
click at [53, 527] on div "Pen" at bounding box center [46, 632] width 16 height 9
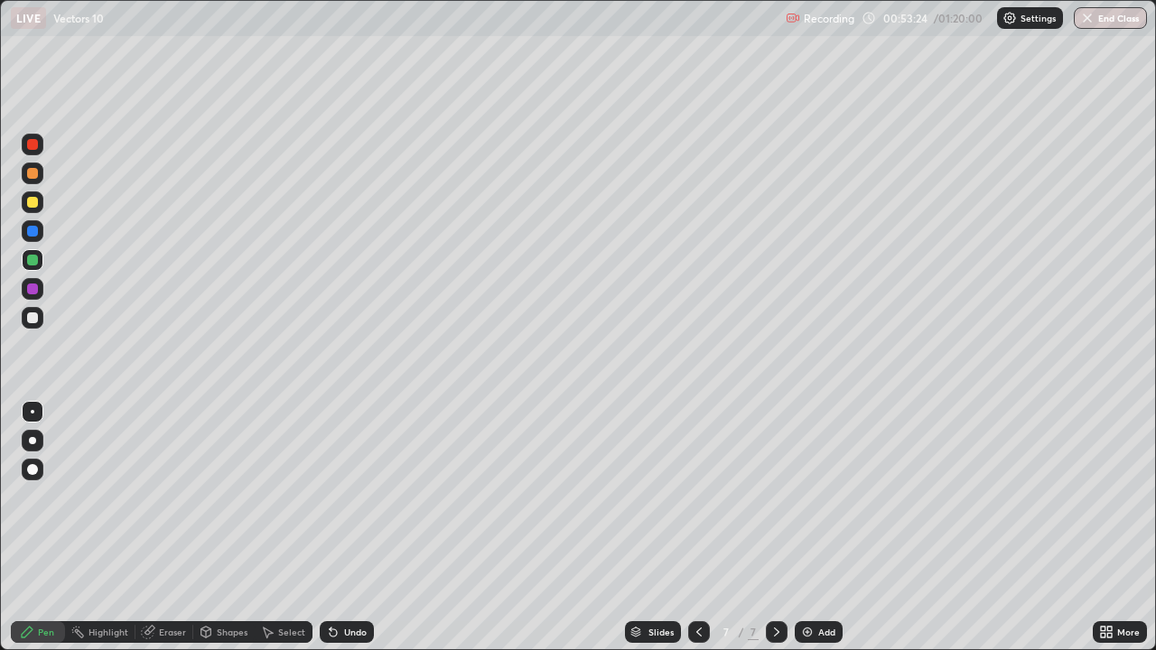
click at [164, 527] on div "Eraser" at bounding box center [172, 632] width 27 height 9
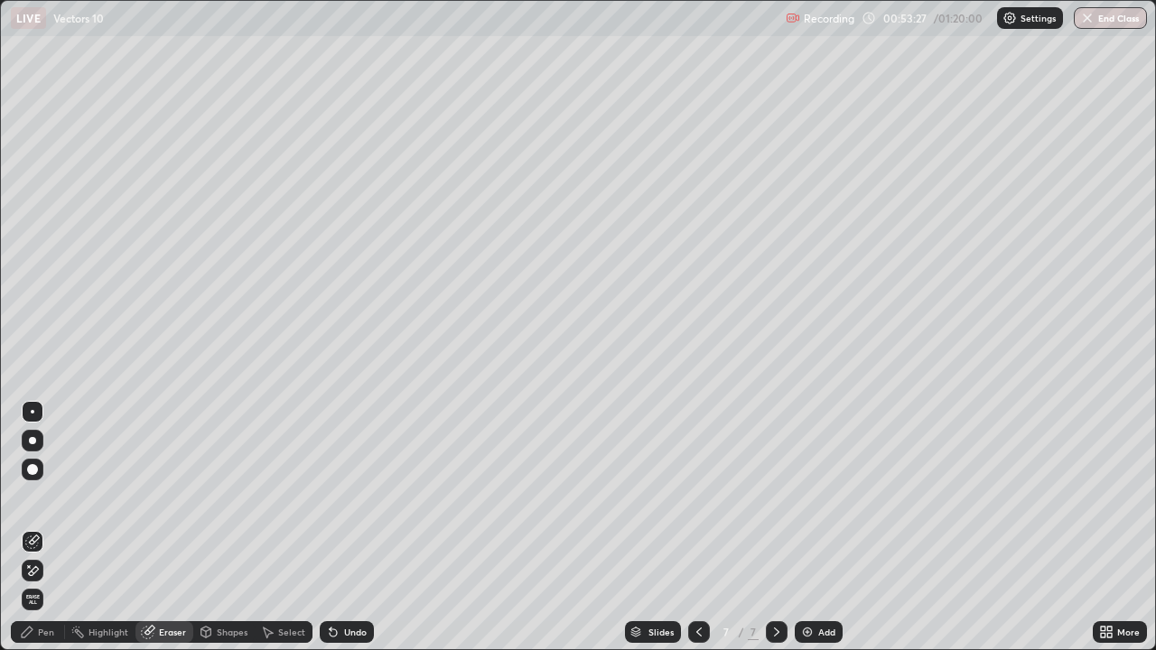
click at [50, 527] on div "Pen" at bounding box center [46, 632] width 16 height 9
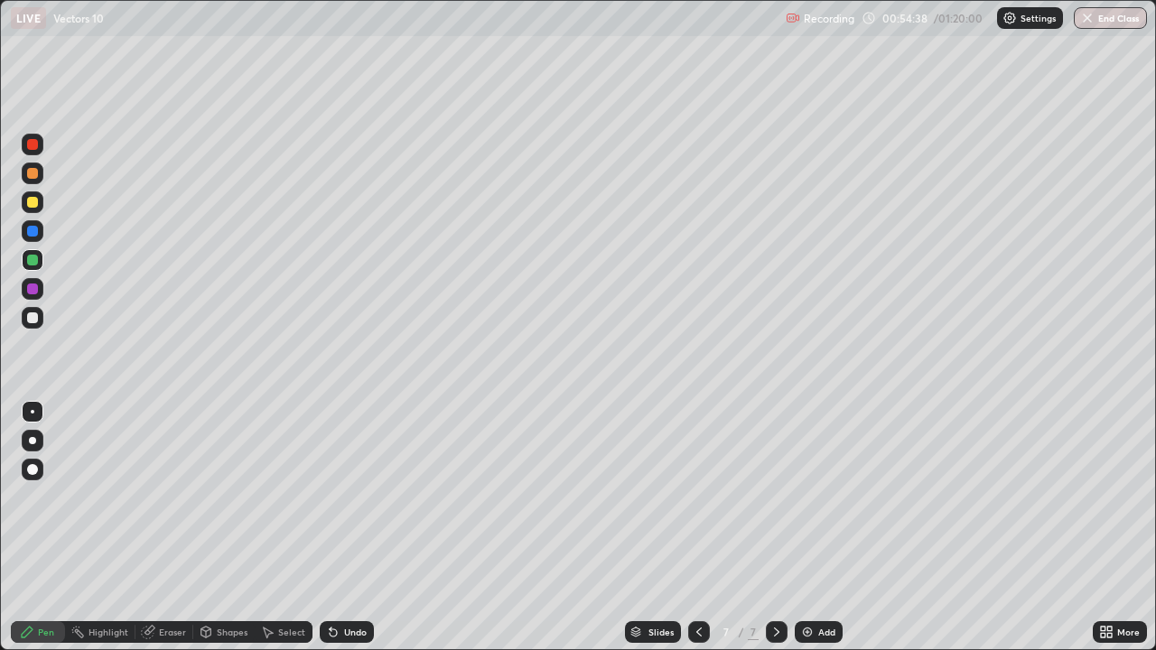
click at [350, 527] on div "Undo" at bounding box center [355, 632] width 23 height 9
click at [35, 204] on div at bounding box center [32, 202] width 11 height 11
click at [36, 178] on div at bounding box center [33, 174] width 22 height 22
click at [349, 527] on div "Undo" at bounding box center [355, 632] width 23 height 9
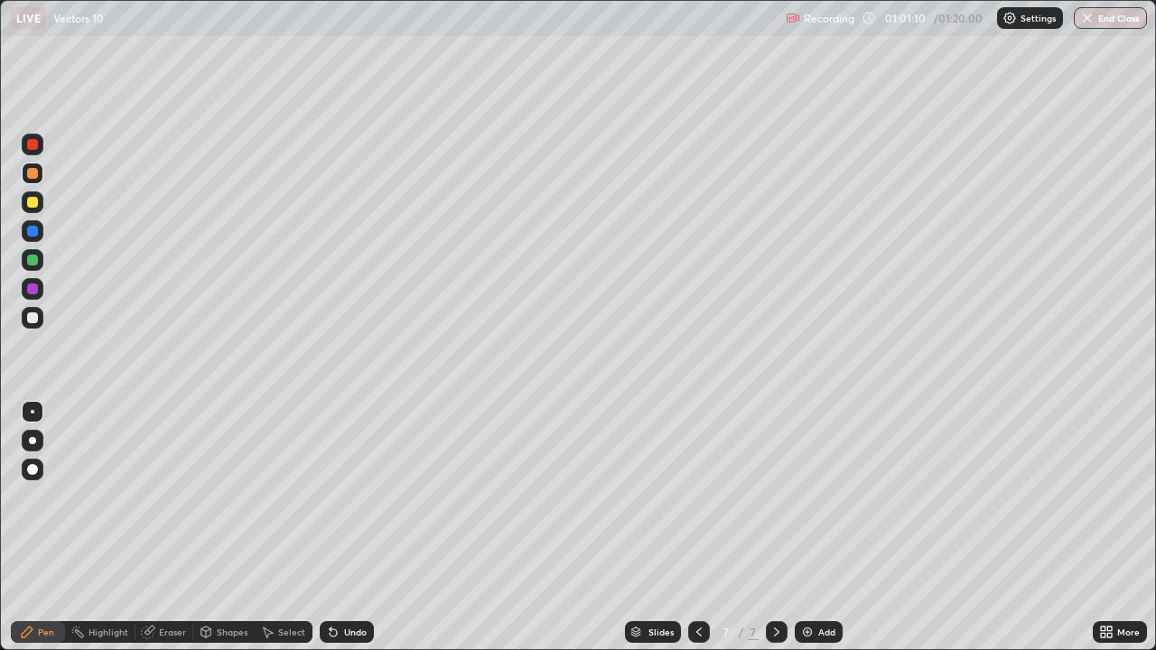
click at [344, 527] on div "Undo" at bounding box center [355, 632] width 23 height 9
click at [340, 527] on div "Undo" at bounding box center [347, 632] width 54 height 22
click at [341, 527] on div "Undo" at bounding box center [347, 632] width 54 height 22
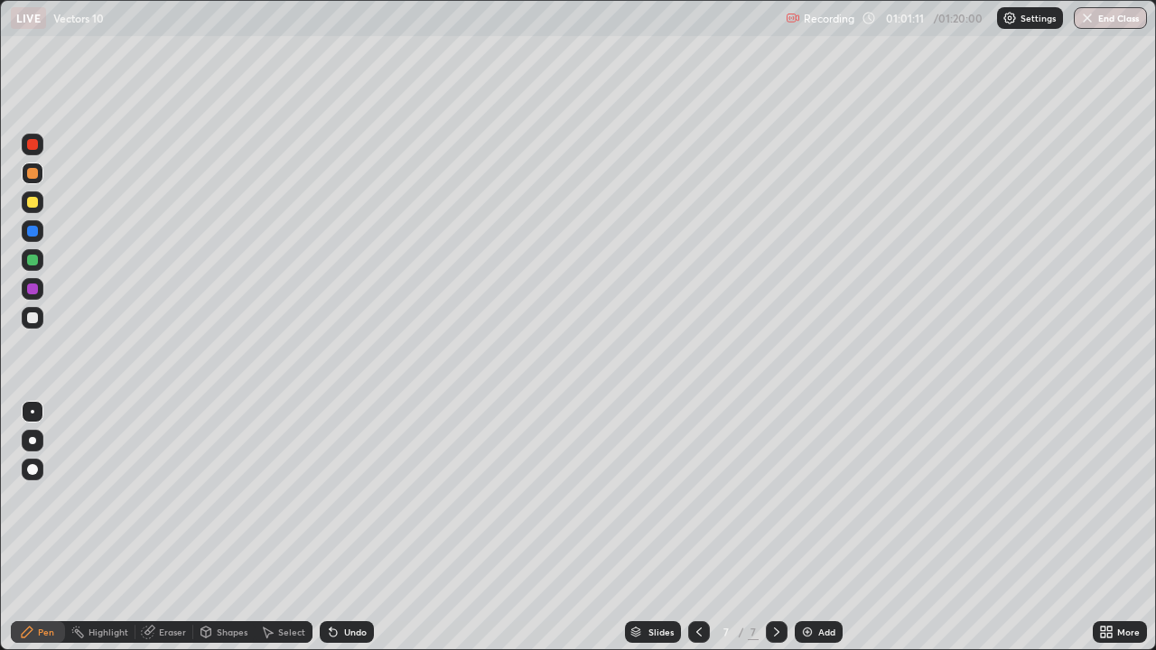
click at [342, 527] on div "Undo" at bounding box center [347, 632] width 54 height 22
click at [343, 527] on div "Undo" at bounding box center [347, 632] width 54 height 22
click at [342, 527] on div "Undo" at bounding box center [347, 632] width 54 height 22
click at [340, 527] on div "Undo" at bounding box center [347, 632] width 54 height 22
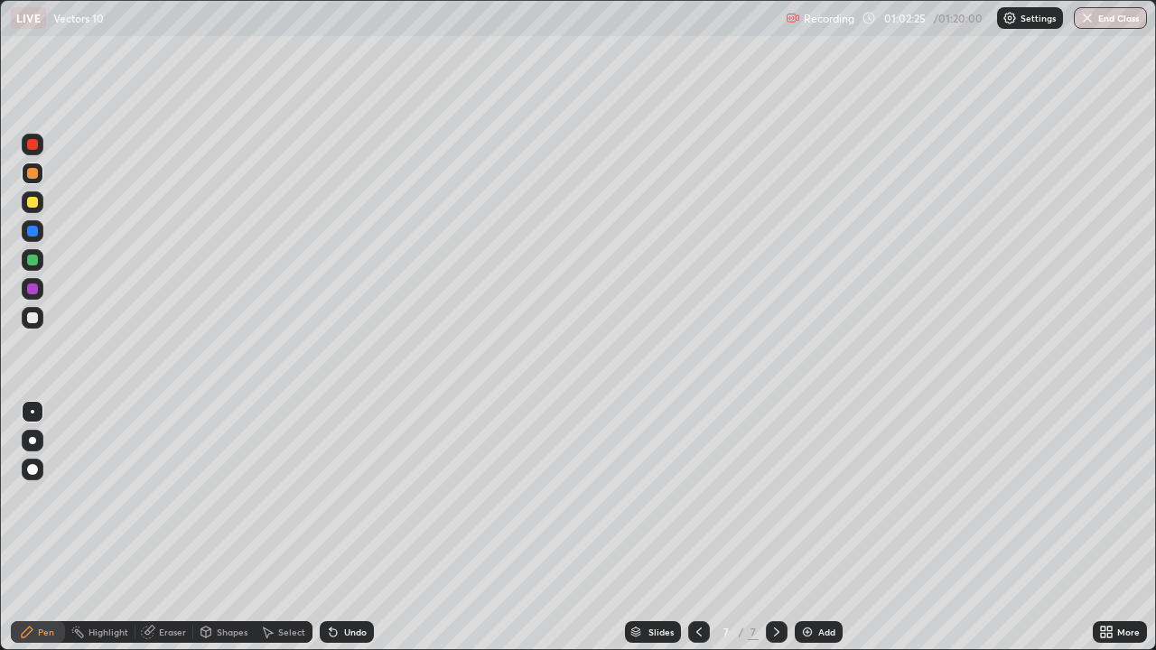
click at [170, 527] on div "Eraser" at bounding box center [172, 632] width 27 height 9
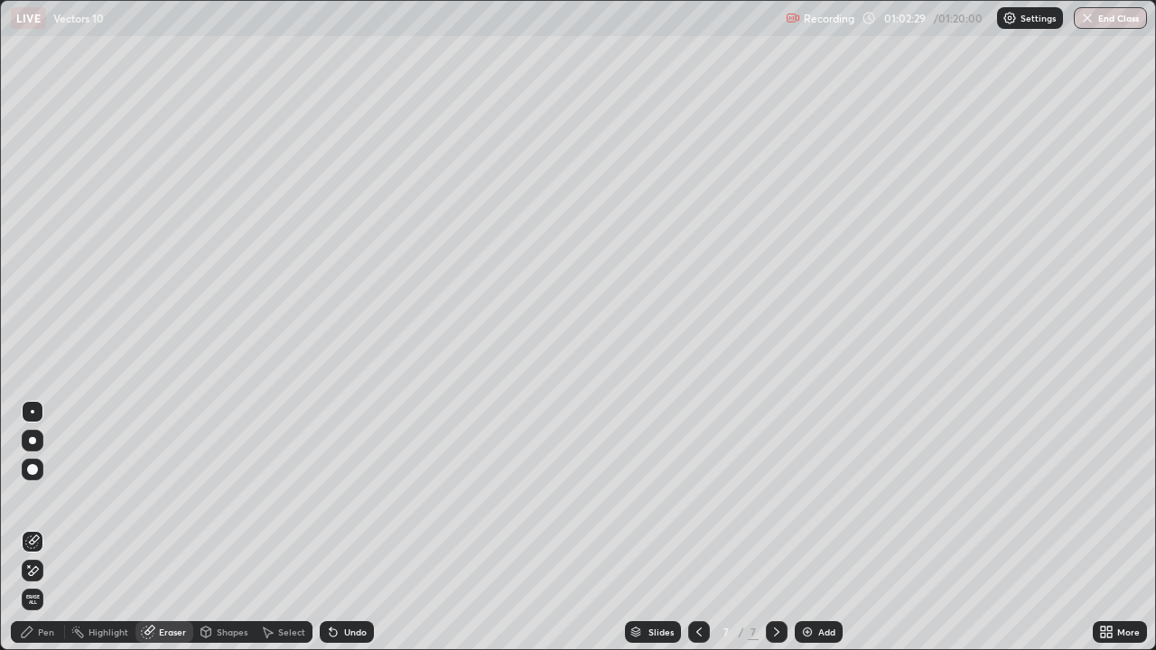
click at [56, 527] on div "Pen" at bounding box center [38, 632] width 54 height 22
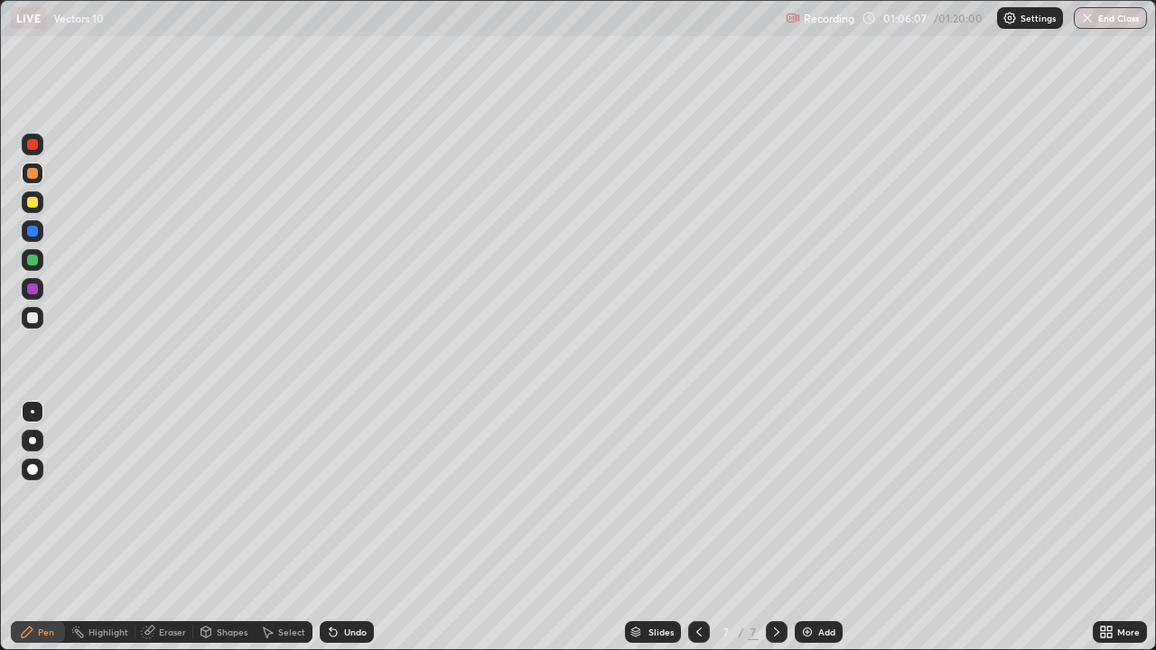
click at [775, 527] on icon at bounding box center [776, 632] width 14 height 14
click at [778, 527] on icon at bounding box center [776, 632] width 14 height 14
click at [804, 527] on img at bounding box center [807, 632] width 14 height 14
click at [33, 203] on div at bounding box center [32, 202] width 11 height 11
click at [1112, 20] on button "End Class" at bounding box center [1111, 18] width 71 height 22
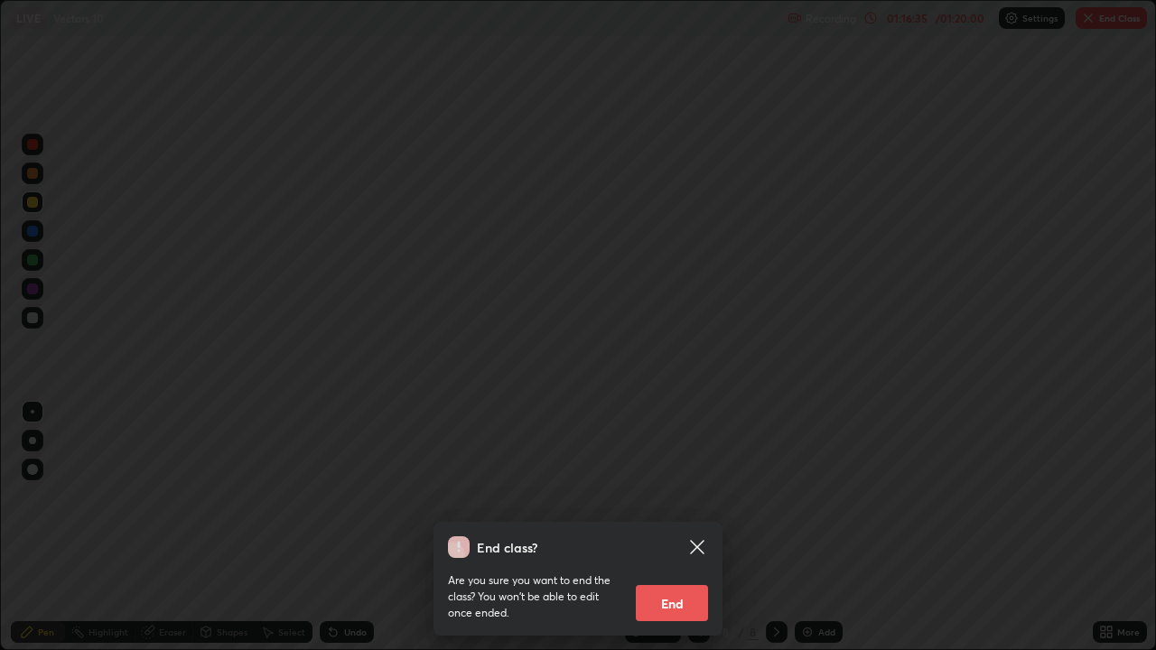
click at [698, 527] on button "End" at bounding box center [672, 603] width 72 height 36
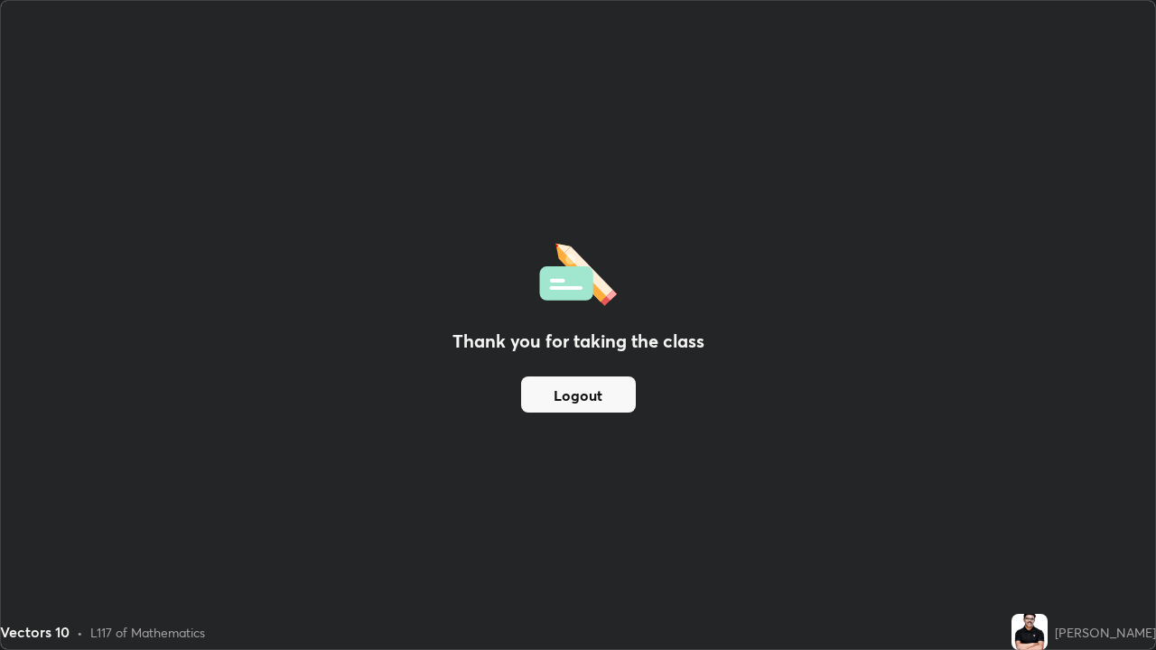
click at [609, 396] on button "Logout" at bounding box center [578, 395] width 115 height 36
click at [608, 395] on button "Logout" at bounding box center [578, 395] width 115 height 36
click at [607, 391] on button "Logout" at bounding box center [578, 395] width 115 height 36
click at [611, 385] on button "Logout" at bounding box center [578, 395] width 115 height 36
